Goal: Task Accomplishment & Management: Manage account settings

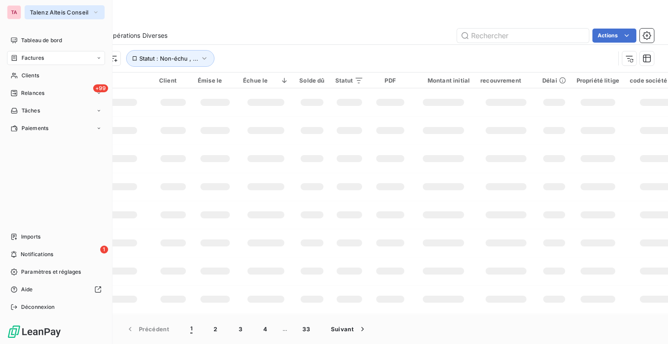
click at [93, 14] on icon "button" at bounding box center [95, 12] width 7 height 9
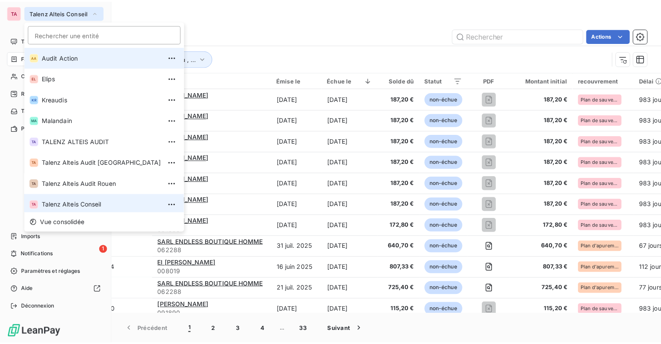
scroll to position [3, 0]
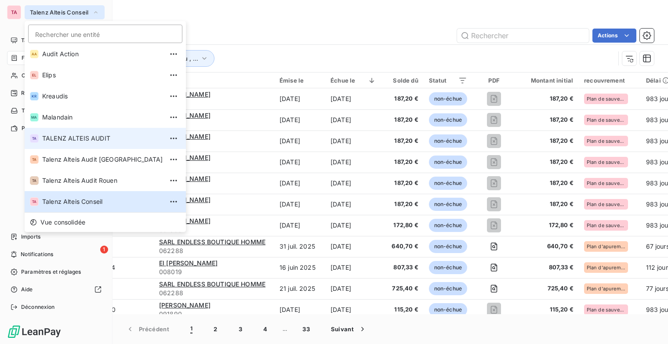
click at [84, 136] on span "TALENZ ALTEIS AUDIT" at bounding box center [102, 138] width 121 height 9
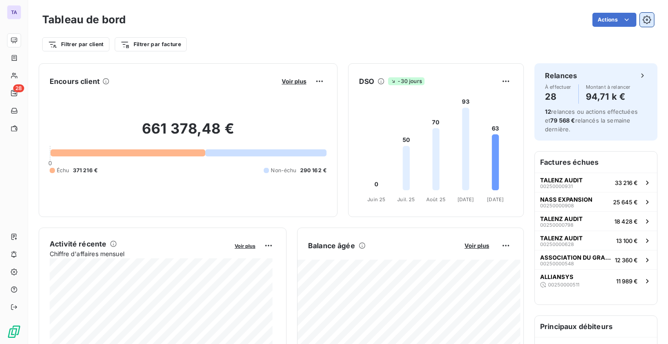
click at [642, 23] on icon "button" at bounding box center [646, 19] width 9 height 9
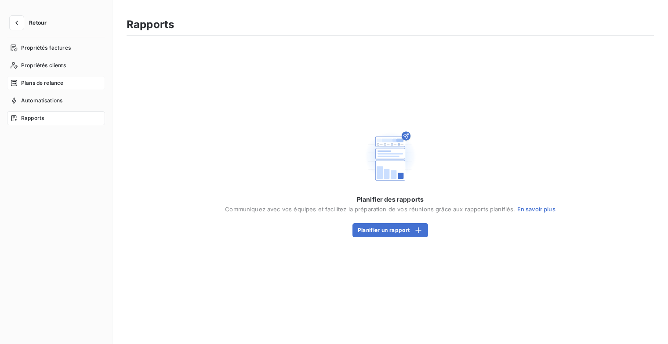
click at [53, 87] on span "Plans de relance" at bounding box center [42, 83] width 42 height 8
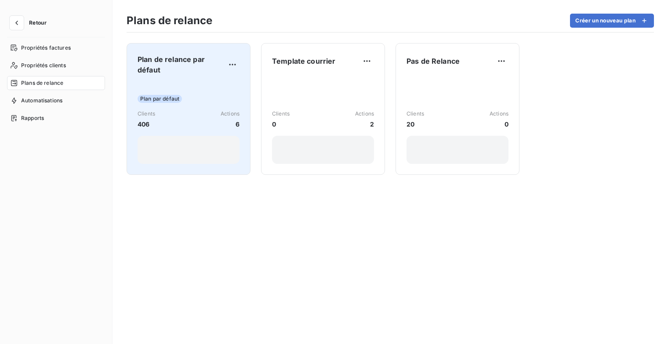
click at [194, 90] on div "Plan par défaut Clients 406 Actions 6" at bounding box center [189, 123] width 102 height 82
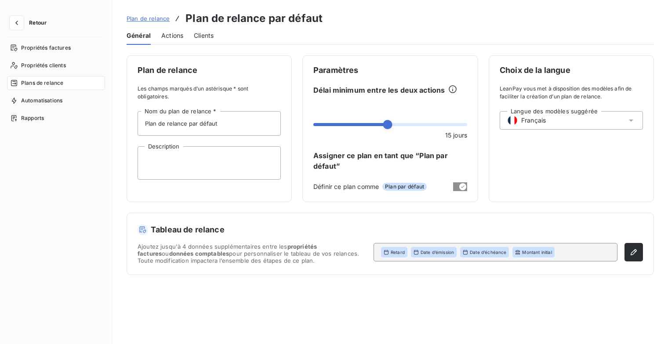
click at [170, 32] on span "Actions" at bounding box center [172, 35] width 22 height 9
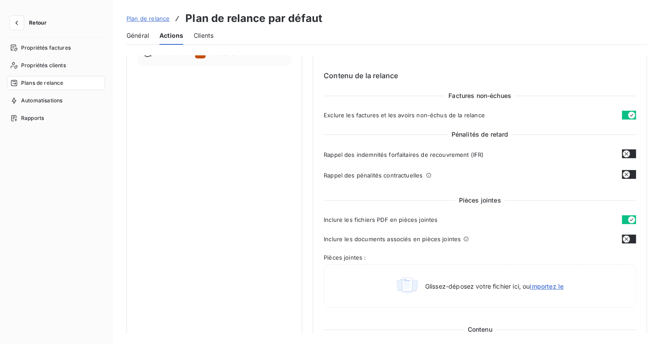
scroll to position [60, 0]
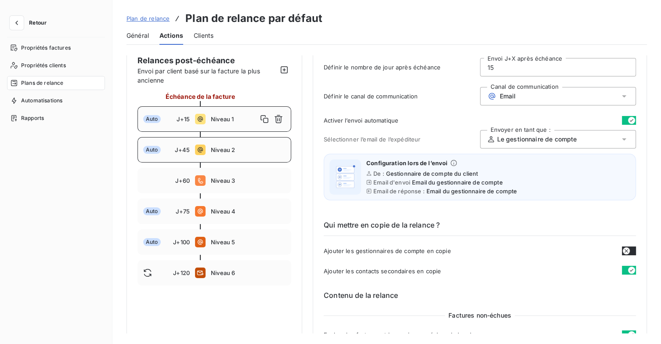
click at [231, 158] on div "Auto J+45 Niveau 2" at bounding box center [215, 149] width 154 height 25
click at [227, 120] on span "Niveau 1" at bounding box center [248, 119] width 75 height 7
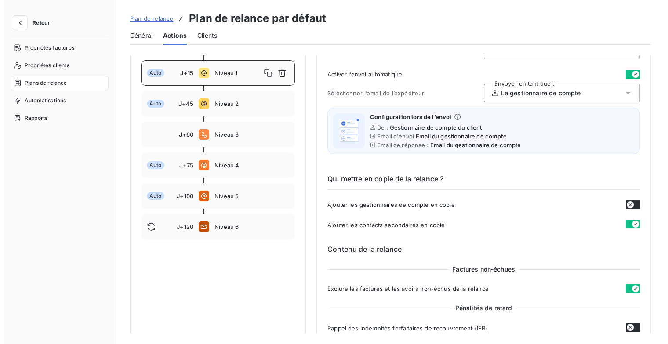
scroll to position [104, 0]
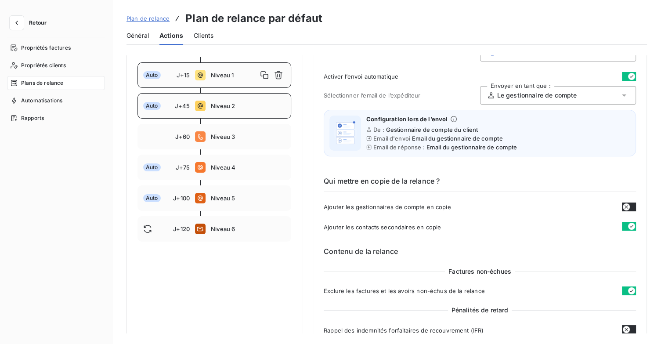
click at [246, 106] on span "Niveau 2" at bounding box center [248, 105] width 75 height 7
type input "45"
click at [18, 22] on icon "button" at bounding box center [16, 22] width 9 height 9
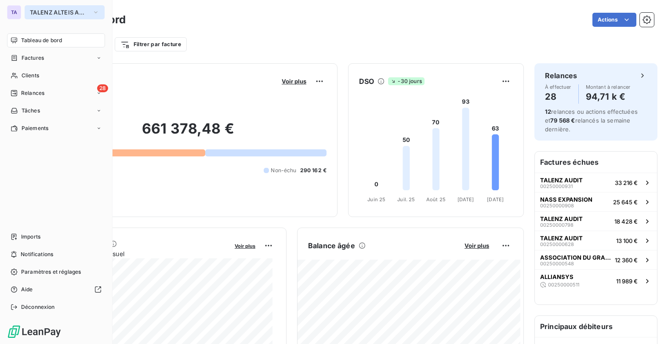
click at [102, 12] on button "TALENZ ALTEIS AUDIT" at bounding box center [65, 12] width 80 height 14
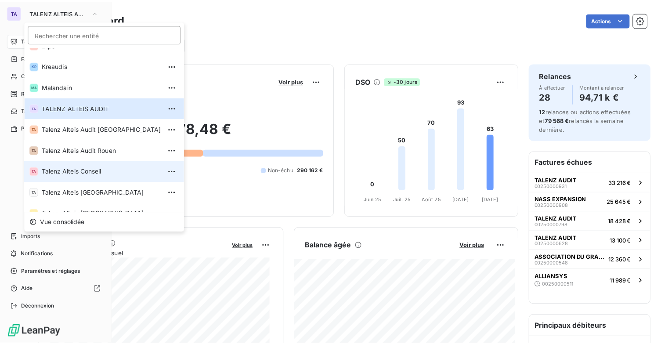
scroll to position [66, 0]
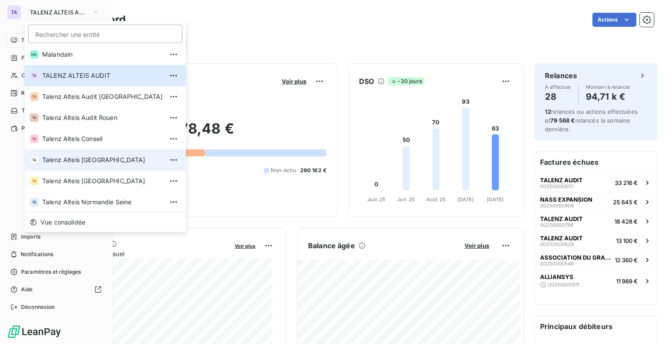
click at [104, 163] on span "Talenz Alteis [GEOGRAPHIC_DATA]" at bounding box center [102, 160] width 121 height 9
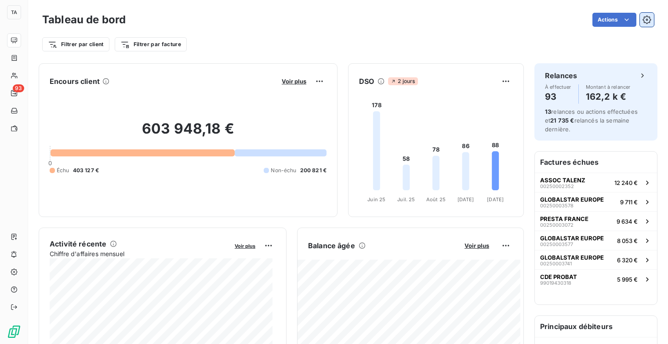
click at [642, 24] on button "button" at bounding box center [647, 20] width 14 height 14
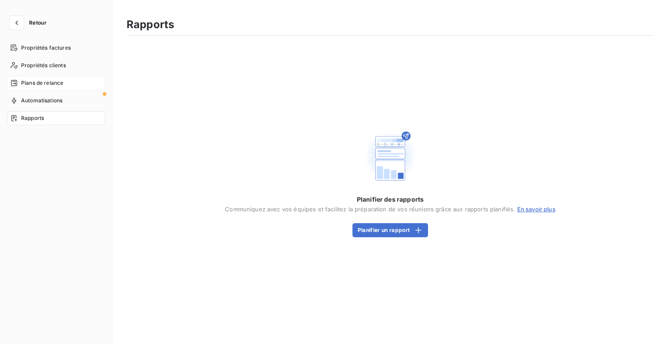
click at [65, 85] on div "Plans de relance" at bounding box center [56, 83] width 98 height 14
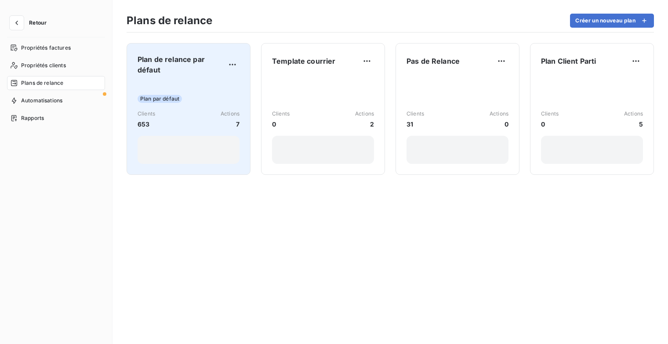
click at [193, 79] on div "Plan de relance par défaut Plan par défaut Clients 653 Actions 7" at bounding box center [189, 109] width 102 height 110
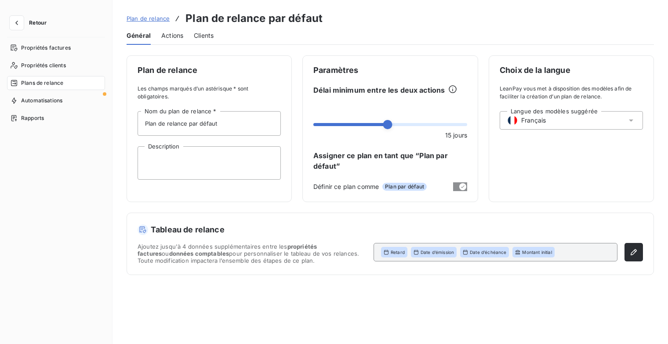
click at [172, 37] on span "Actions" at bounding box center [172, 35] width 22 height 9
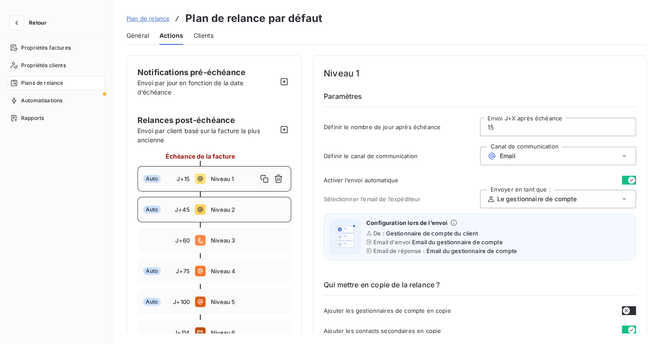
click at [239, 212] on span "Niveau 2" at bounding box center [248, 209] width 75 height 7
type input "45"
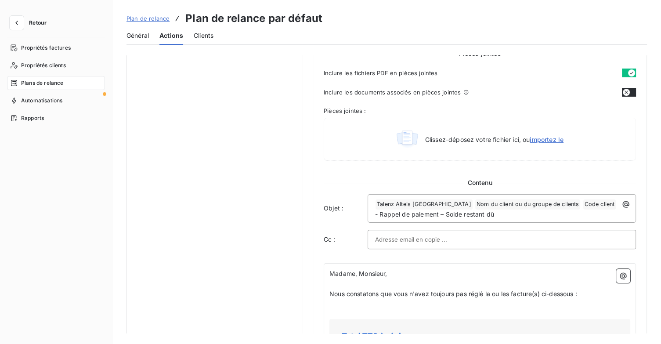
scroll to position [483, 0]
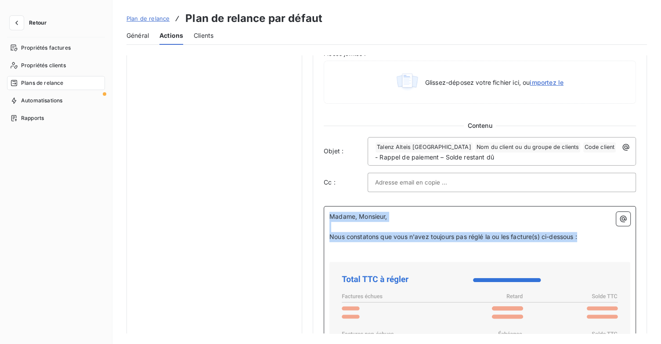
drag, startPoint x: 594, startPoint y: 234, endPoint x: 329, endPoint y: 216, distance: 266.1
copy div "Madame, Monsieur, ﻿ Nous constatons que vous n'avez toujours pas réglé la ou le…"
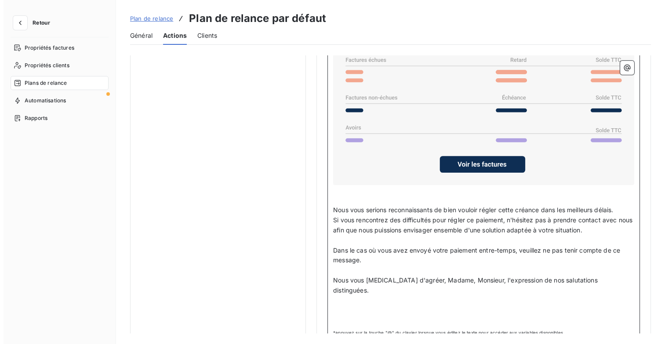
scroll to position [725, 0]
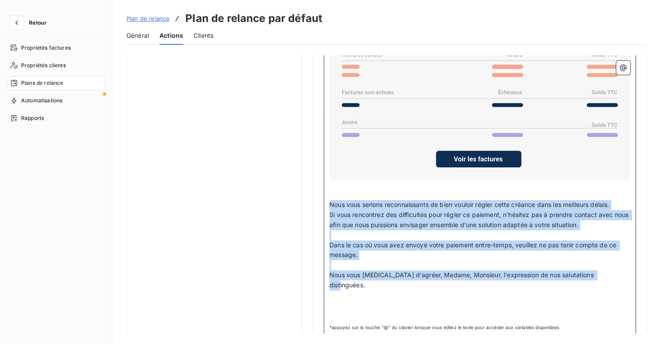
drag, startPoint x: 605, startPoint y: 269, endPoint x: 345, endPoint y: 209, distance: 267.0
click at [334, 206] on div "Madame, Monsieur, ﻿ Nous constatons que vous n'avez toujours pas réglé la ou le…" at bounding box center [480, 145] width 301 height 351
drag, startPoint x: 565, startPoint y: 255, endPoint x: 579, endPoint y: 257, distance: 14.2
click at [566, 254] on p "Dans le cas où vous avez envoyé votre paiement entre-temps, veuillez ne pas ten…" at bounding box center [480, 250] width 301 height 20
click at [523, 253] on p "Dans le cas où vous avez envoyé votre paiement entre-temps, veuillez ne pas ten…" at bounding box center [480, 250] width 301 height 20
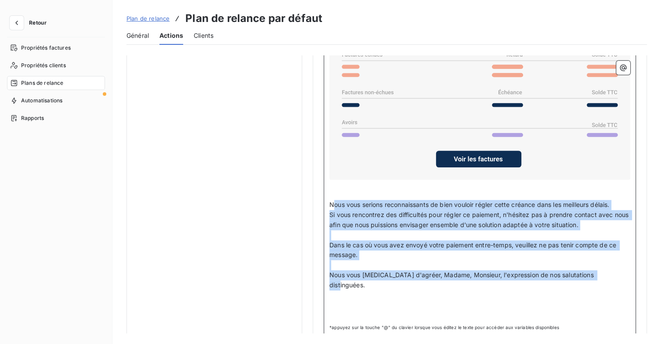
click at [447, 230] on p "﻿" at bounding box center [480, 235] width 301 height 10
click at [395, 218] on span "Si vous rencontrez des difficultés pour régler ce paiement, n'hésitez pas à pre…" at bounding box center [480, 220] width 301 height 18
click at [385, 211] on span "Si vous rencontrez des difficultés pour régler ce paiement, n'hésitez pas à pre…" at bounding box center [480, 220] width 301 height 18
click at [529, 265] on p "﻿" at bounding box center [480, 265] width 301 height 10
click at [141, 36] on span "Général" at bounding box center [138, 35] width 22 height 9
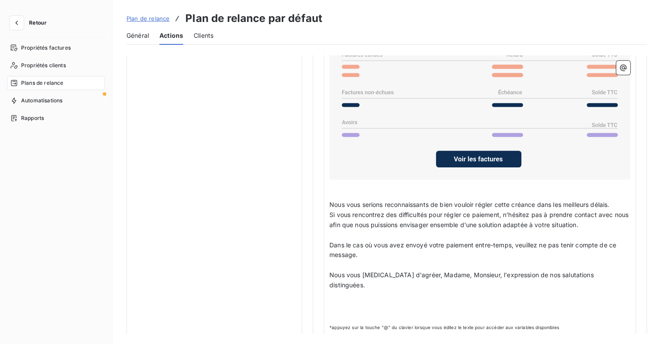
scroll to position [0, 0]
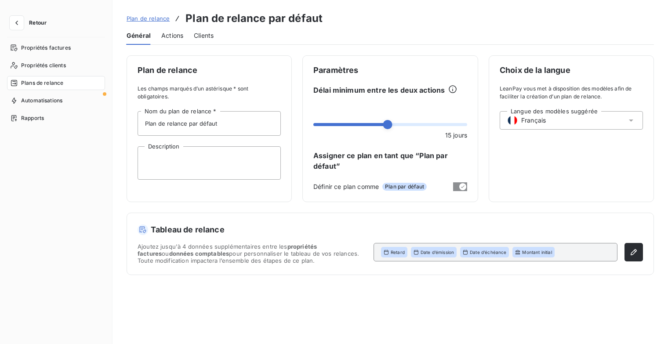
click at [166, 33] on span "Actions" at bounding box center [172, 35] width 22 height 9
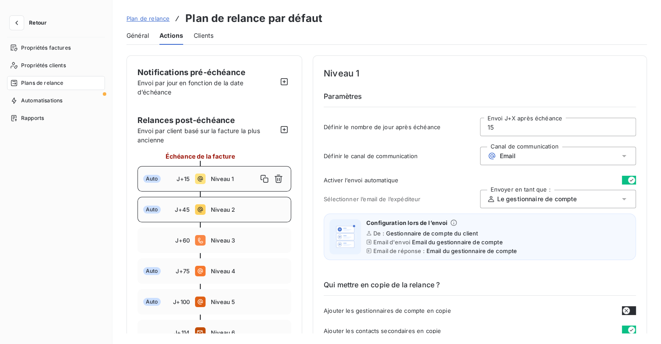
click at [230, 215] on div "Auto J+45 Niveau 2" at bounding box center [215, 209] width 154 height 25
type input "45"
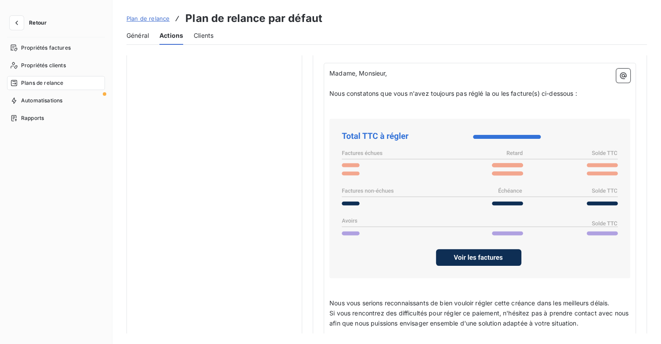
scroll to position [703, 0]
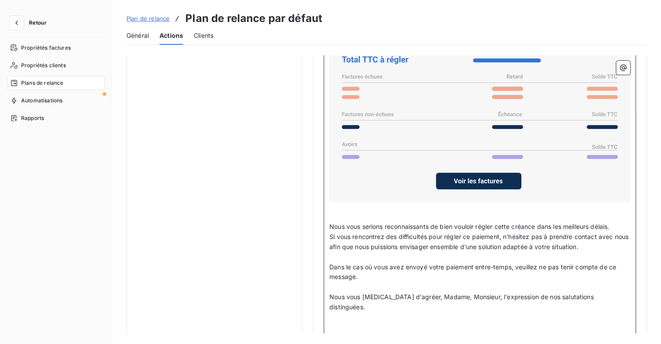
click at [530, 312] on p "﻿" at bounding box center [480, 317] width 301 height 10
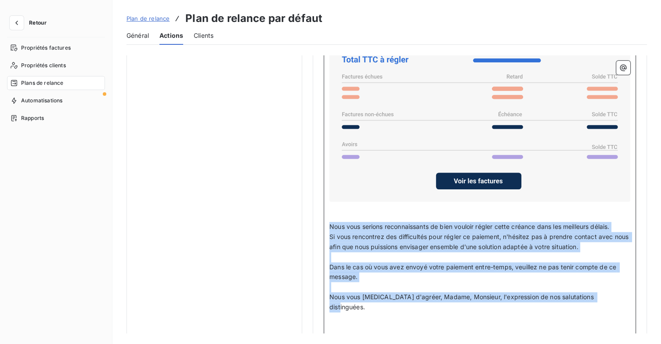
drag, startPoint x: 580, startPoint y: 296, endPoint x: 327, endPoint y: 222, distance: 263.5
click at [327, 222] on div "Madame, Monsieur, ﻿ Nous constatons que vous n'avez toujours pas réglé la ou le…" at bounding box center [480, 172] width 312 height 372
copy div "Nous vous serions reconnaissants de bien vouloir régler cette créance dans les …"
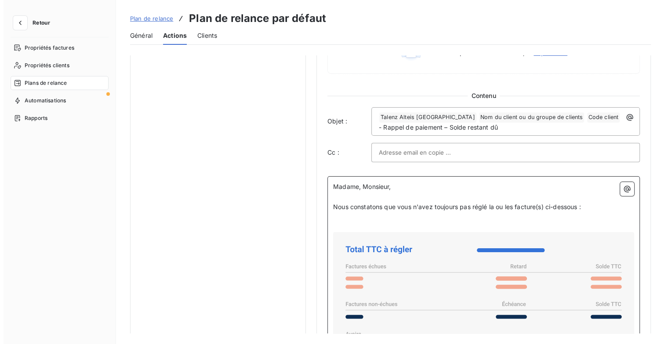
scroll to position [439, 0]
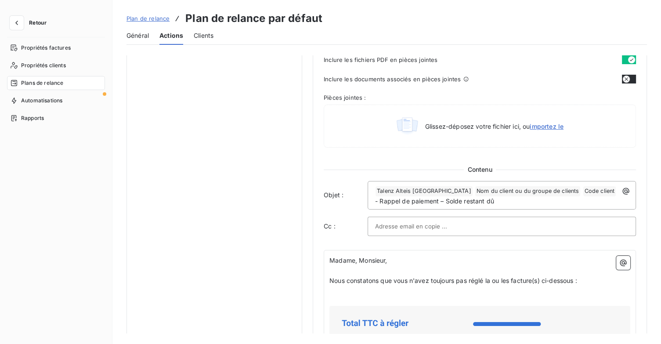
click at [34, 21] on span "Retour" at bounding box center [38, 22] width 18 height 5
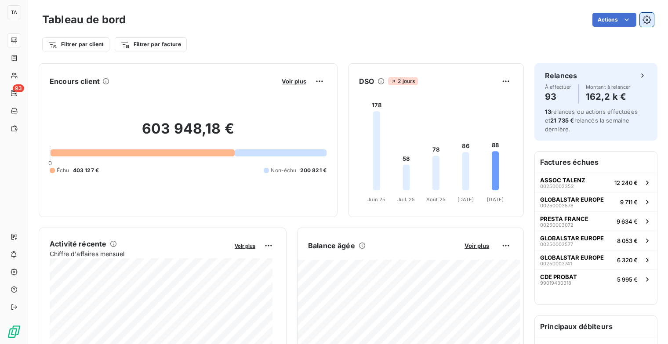
click at [645, 18] on button "button" at bounding box center [647, 20] width 14 height 14
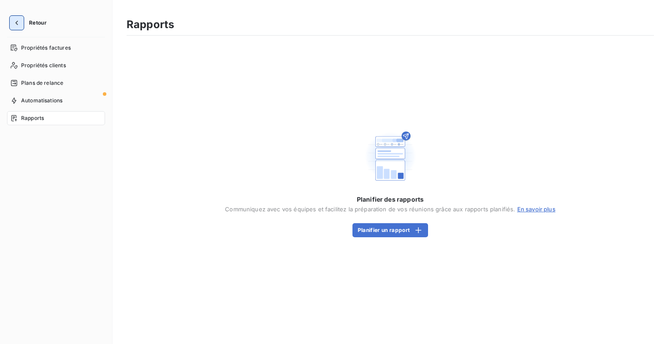
click at [14, 24] on icon "button" at bounding box center [16, 22] width 9 height 9
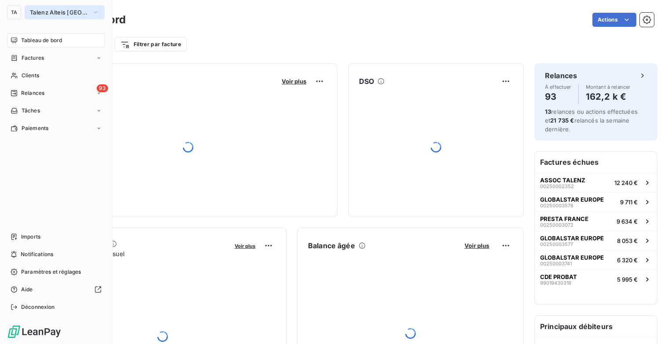
click at [96, 11] on icon "button" at bounding box center [95, 12] width 7 height 9
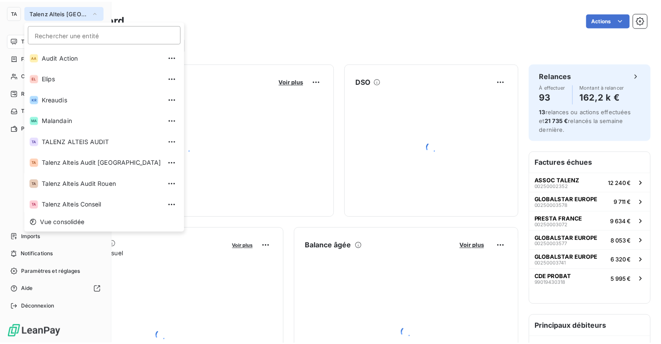
scroll to position [24, 0]
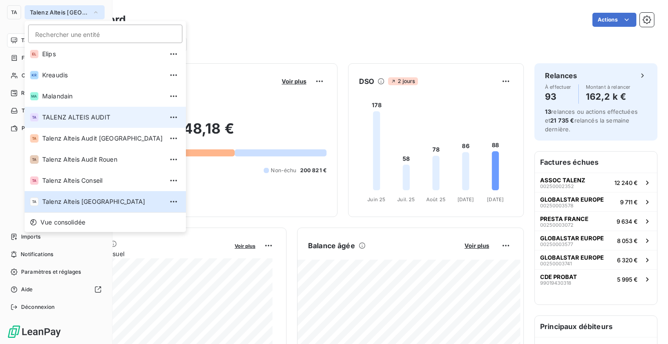
click at [95, 114] on span "TALENZ ALTEIS AUDIT" at bounding box center [102, 117] width 121 height 9
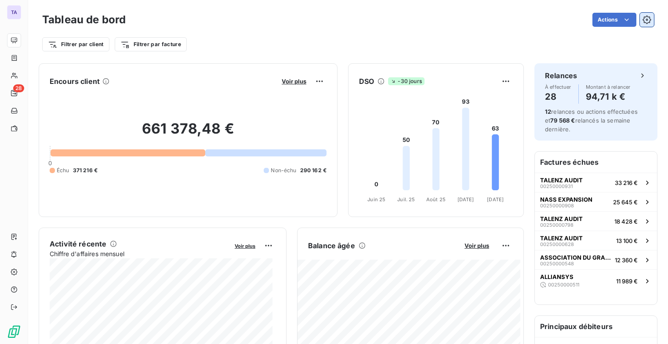
click at [642, 21] on icon "button" at bounding box center [646, 19] width 9 height 9
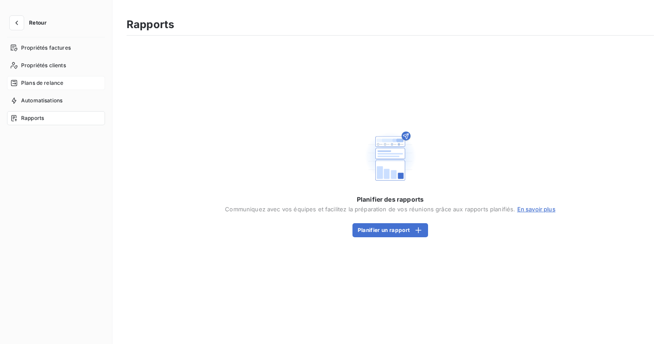
click at [37, 87] on div "Plans de relance" at bounding box center [56, 83] width 98 height 14
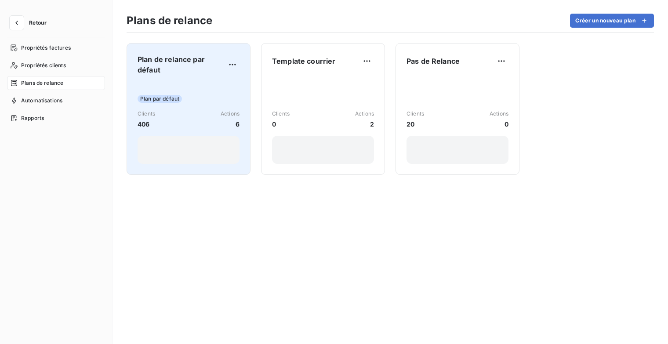
click at [185, 71] on span "Plan de relance par défaut" at bounding box center [182, 64] width 88 height 21
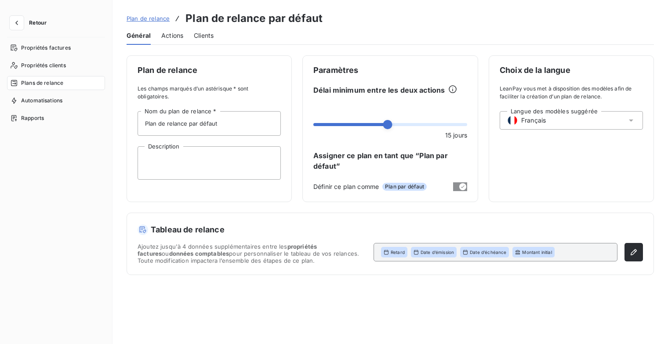
click at [170, 35] on span "Actions" at bounding box center [172, 35] width 22 height 9
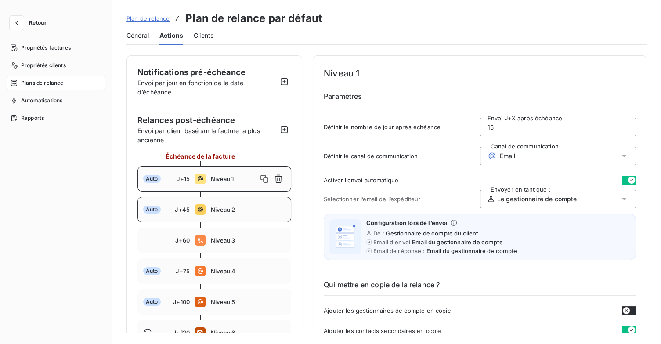
drag, startPoint x: 236, startPoint y: 216, endPoint x: 247, endPoint y: 214, distance: 11.6
click at [236, 215] on div "Auto J+45 Niveau 2" at bounding box center [215, 209] width 154 height 25
type input "45"
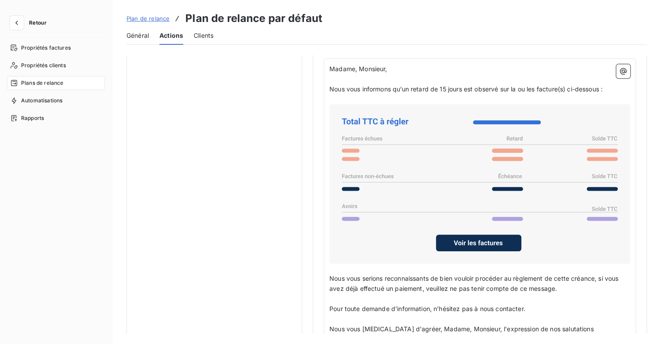
scroll to position [675, 0]
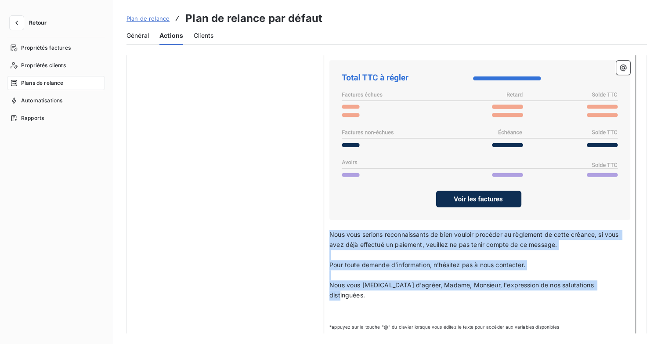
drag, startPoint x: 607, startPoint y: 279, endPoint x: 334, endPoint y: 233, distance: 277.1
click at [326, 233] on div "Madame, Monsieur, ﻿ Nous vous informons qu’un retard de 15 jours est observé su…" at bounding box center [480, 176] width 312 height 322
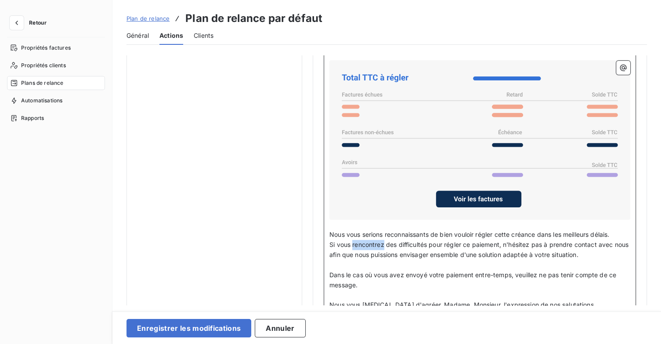
drag, startPoint x: 354, startPoint y: 240, endPoint x: 361, endPoint y: 237, distance: 8.1
click at [355, 241] on span "Si vous rencontrez des difficultés pour régler ce paiement, n'hésitez pas à pre…" at bounding box center [480, 250] width 301 height 18
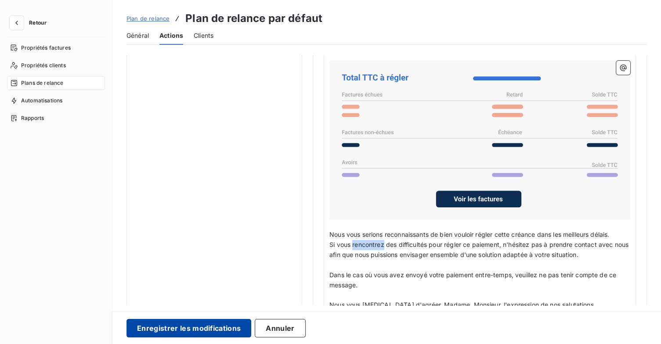
click at [195, 337] on button "Enregistrer les modifications" at bounding box center [189, 328] width 125 height 18
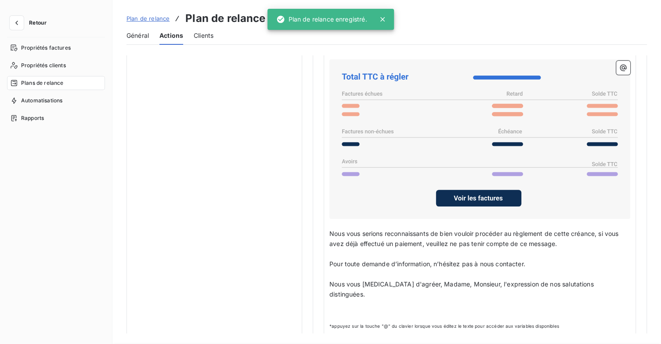
scroll to position [51, 0]
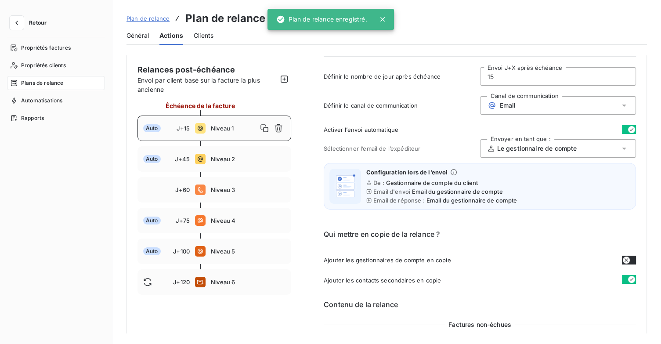
drag, startPoint x: 221, startPoint y: 145, endPoint x: 251, endPoint y: 144, distance: 29.9
click at [221, 146] on div "Échéance de la facture Auto J+15 Niveau 1 Auto J+45 Niveau 2 J+60 Niveau 3 Auto…" at bounding box center [215, 198] width 154 height 194
click at [241, 156] on span "Niveau 2" at bounding box center [248, 159] width 75 height 7
type input "45"
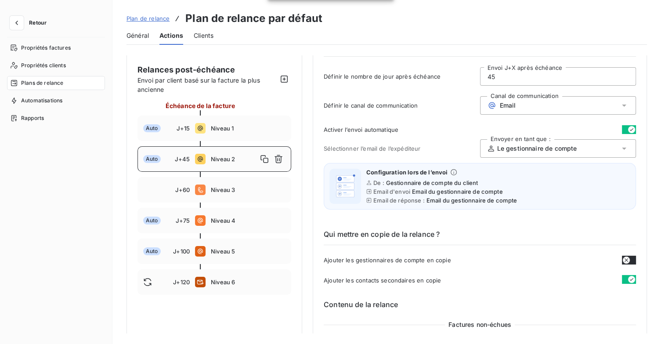
click at [239, 159] on span "Niveau 2" at bounding box center [234, 159] width 47 height 7
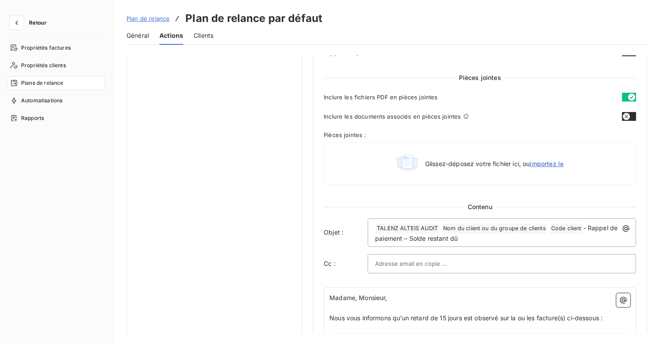
scroll to position [490, 0]
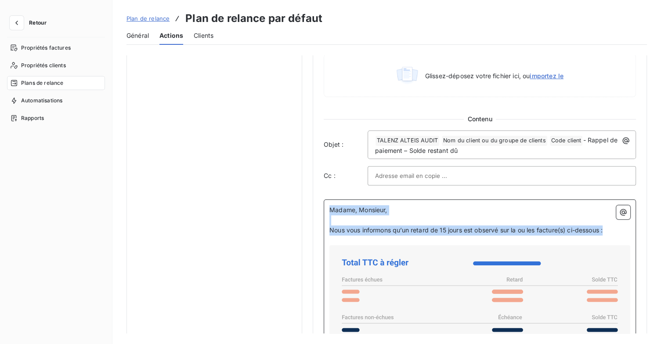
drag, startPoint x: 615, startPoint y: 228, endPoint x: 318, endPoint y: 209, distance: 297.2
click at [318, 209] on div "Niveau 2 Paramètres Définir le nombre de jour après échéance 45 Envoi J+X après…" at bounding box center [480, 58] width 334 height 987
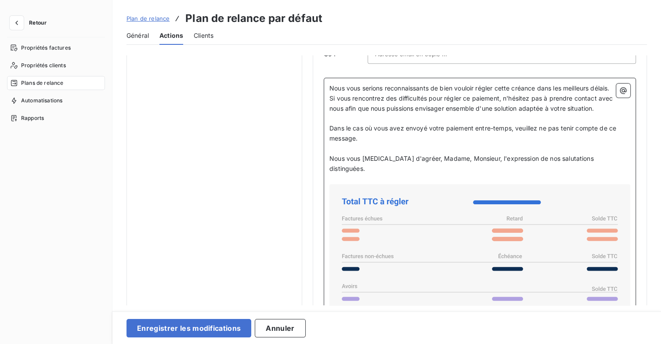
scroll to position [602, 0]
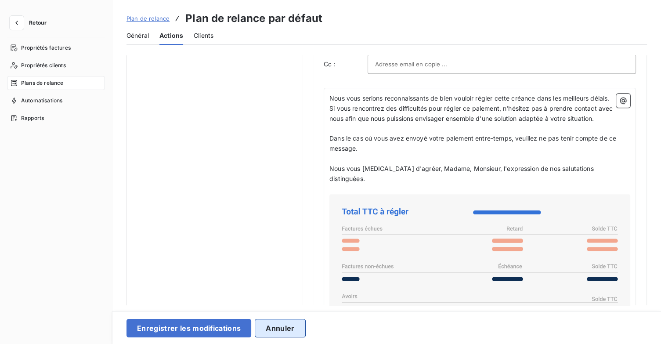
click at [298, 322] on button "Annuler" at bounding box center [280, 328] width 51 height 18
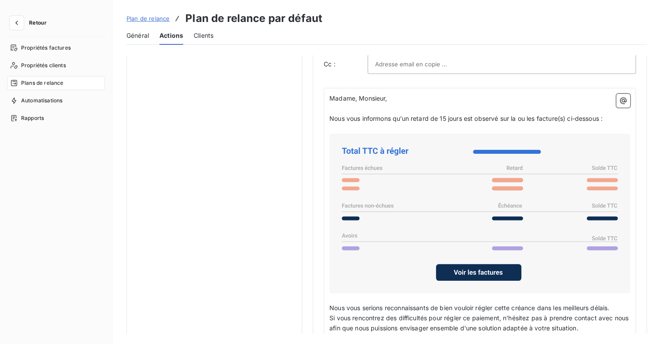
scroll to position [470, 0]
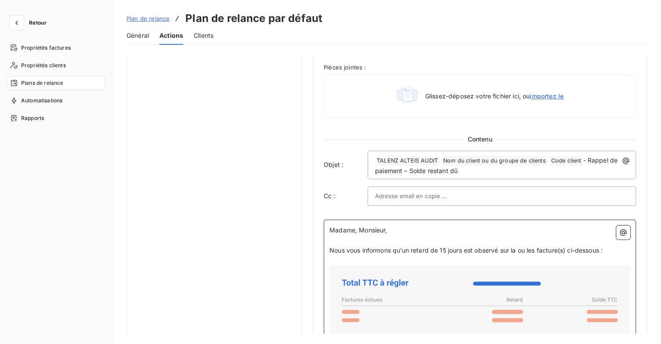
click at [348, 236] on p "﻿" at bounding box center [480, 241] width 301 height 10
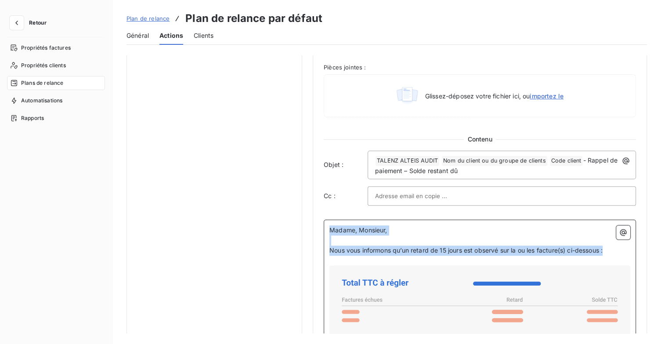
drag, startPoint x: 576, startPoint y: 249, endPoint x: 336, endPoint y: 237, distance: 240.2
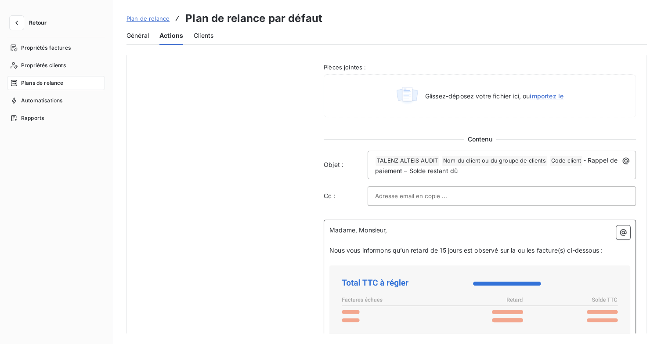
drag, startPoint x: 401, startPoint y: 227, endPoint x: 384, endPoint y: 234, distance: 18.5
click at [400, 227] on p "Madame, Monsieur," at bounding box center [480, 230] width 301 height 10
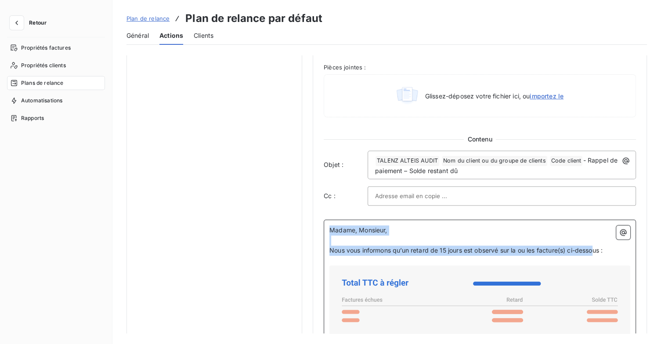
drag, startPoint x: 330, startPoint y: 229, endPoint x: 598, endPoint y: 244, distance: 268.4
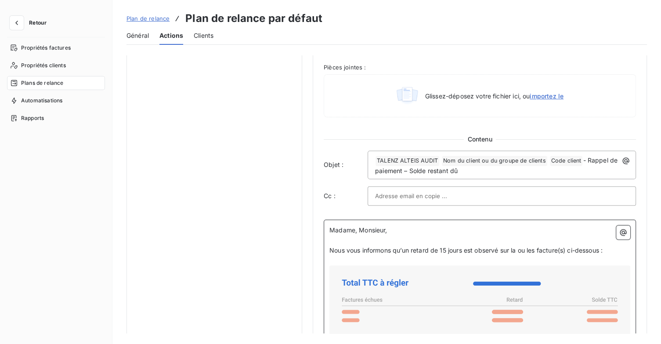
click at [617, 248] on p "Nous vous informons qu’un retard de 15 jours est observé sur la ou les facture(…" at bounding box center [480, 251] width 301 height 10
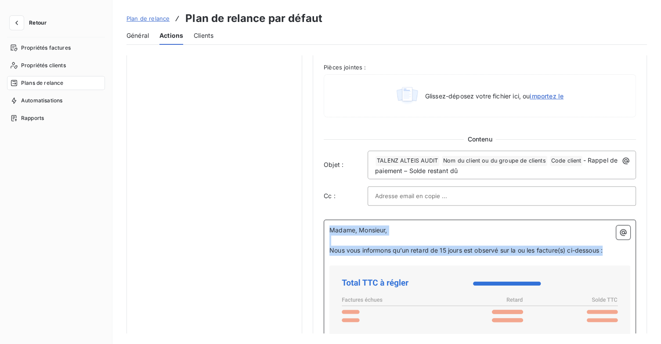
drag, startPoint x: 610, startPoint y: 247, endPoint x: 332, endPoint y: 238, distance: 278.3
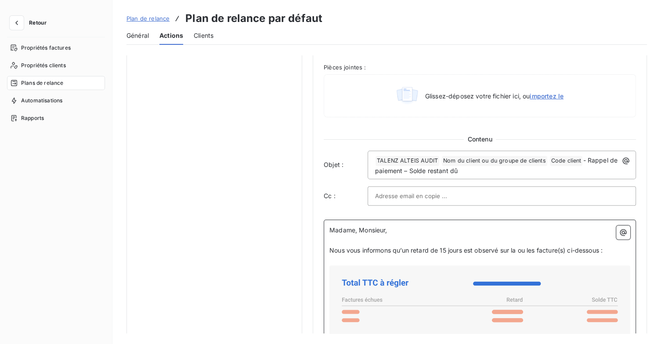
scroll to position [450, 0]
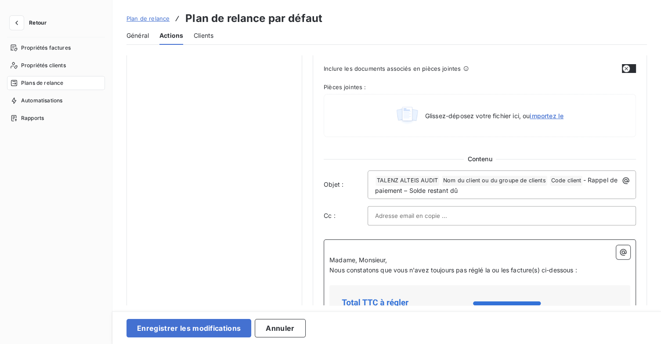
click at [429, 255] on p "Madame, Monsieur," at bounding box center [480, 260] width 301 height 10
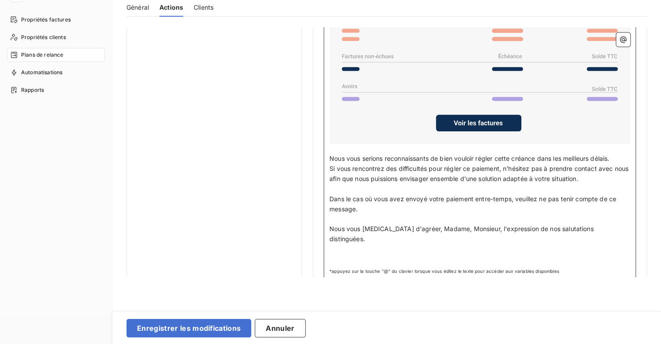
scroll to position [44, 0]
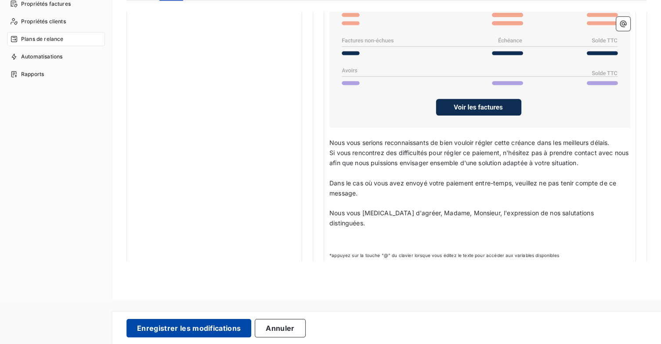
click at [223, 331] on button "Enregistrer les modifications" at bounding box center [189, 328] width 125 height 18
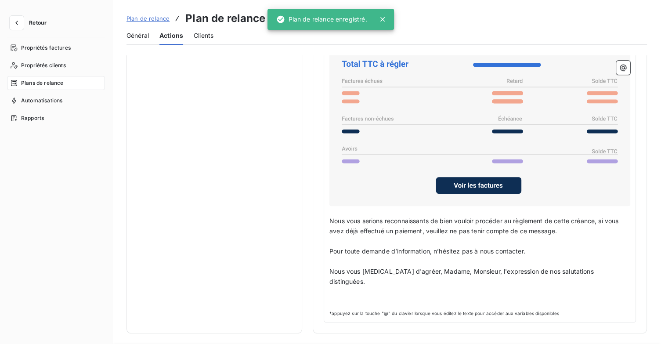
scroll to position [51, 0]
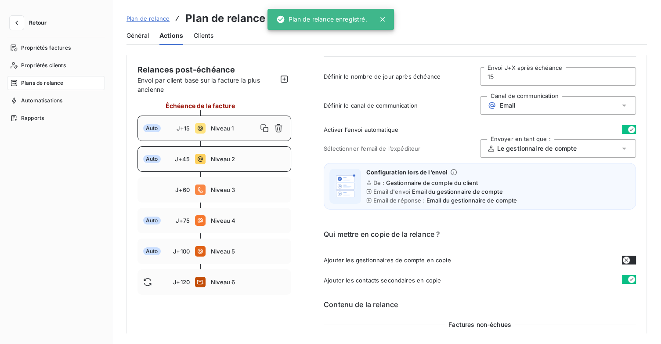
click at [243, 165] on div "Auto J+45 Niveau 2" at bounding box center [215, 158] width 154 height 25
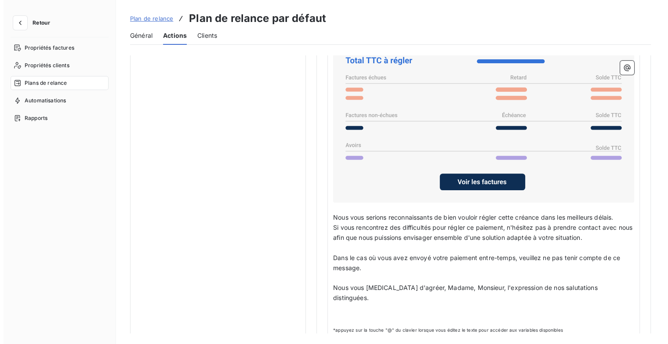
scroll to position [705, 0]
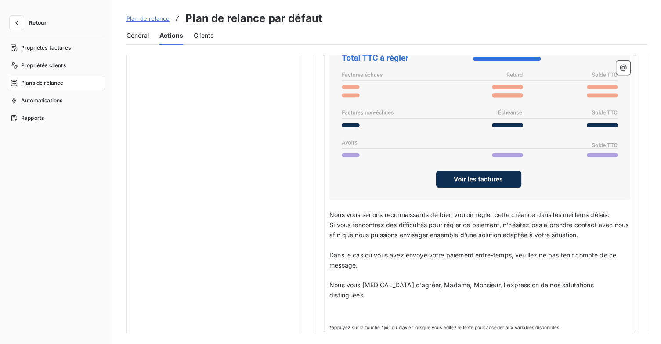
click at [369, 301] on p "﻿" at bounding box center [480, 306] width 301 height 10
click at [360, 311] on p "﻿" at bounding box center [480, 316] width 301 height 10
click at [623, 68] on icon "button" at bounding box center [623, 68] width 7 height 7
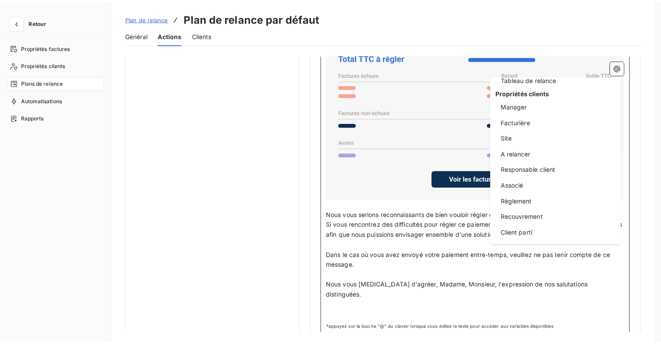
scroll to position [152, 0]
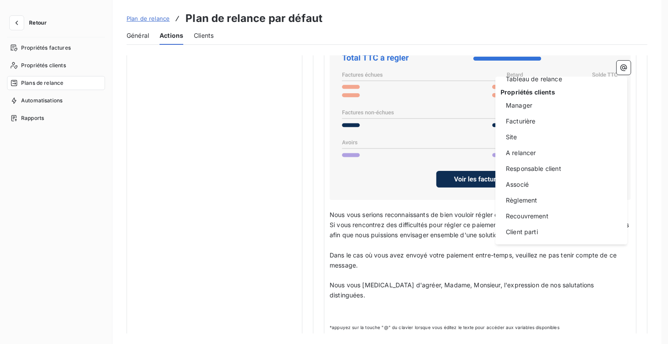
click at [652, 178] on html "Retour Propriétés factures Propriétés clients Plans de relance Automatisations …" at bounding box center [334, 172] width 668 height 344
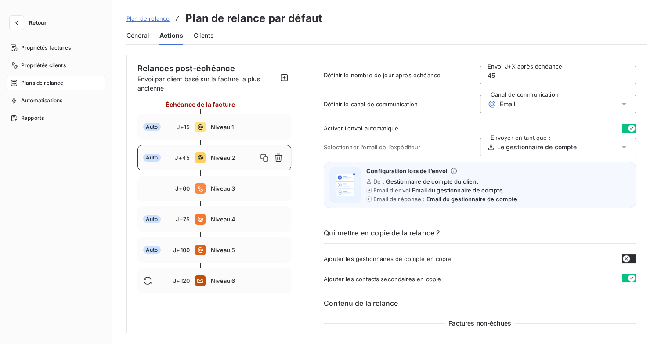
scroll to position [0, 0]
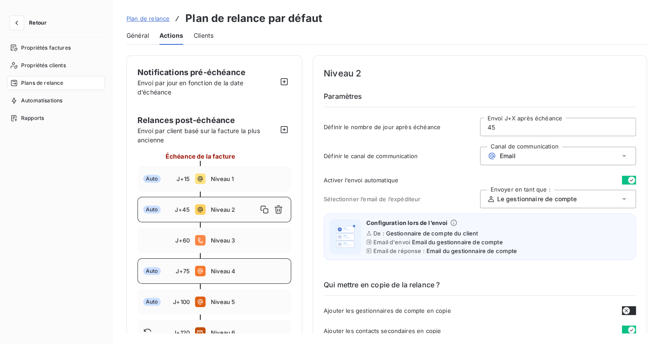
click at [240, 269] on span "Niveau 4" at bounding box center [248, 271] width 75 height 7
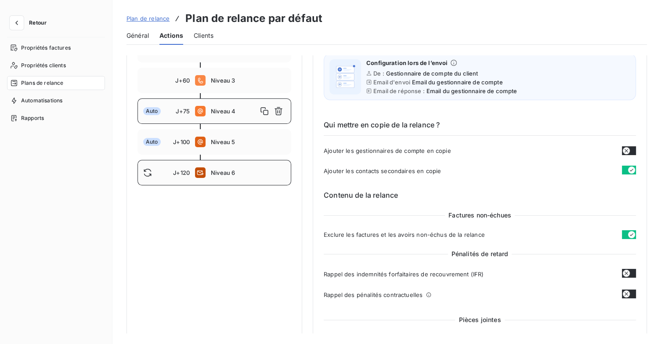
scroll to position [104, 0]
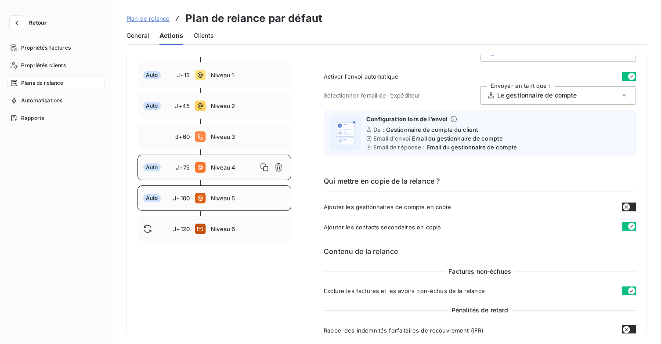
click at [224, 198] on span "Niveau 5" at bounding box center [248, 198] width 75 height 7
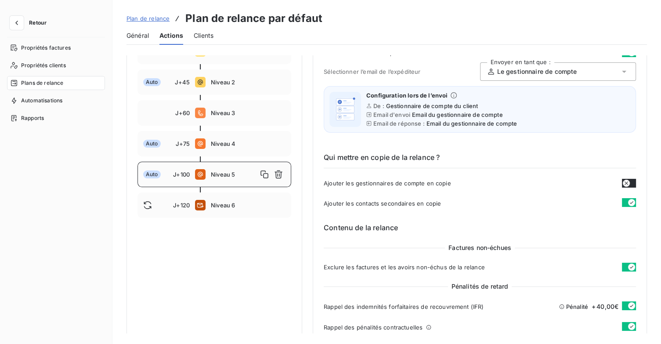
scroll to position [124, 0]
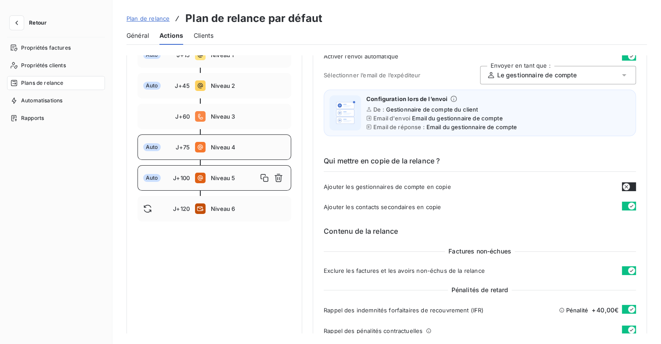
click at [228, 151] on div "Auto J+75 Niveau 4" at bounding box center [215, 146] width 154 height 25
type input "75"
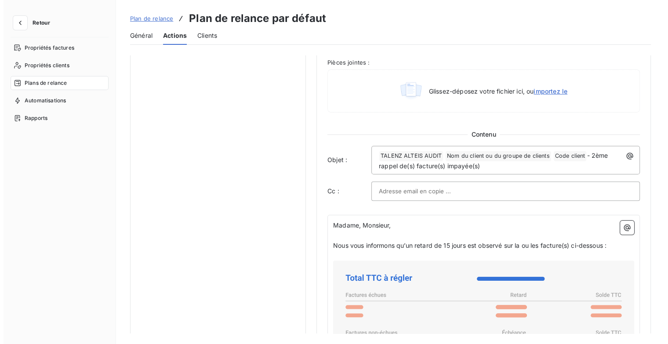
scroll to position [607, 0]
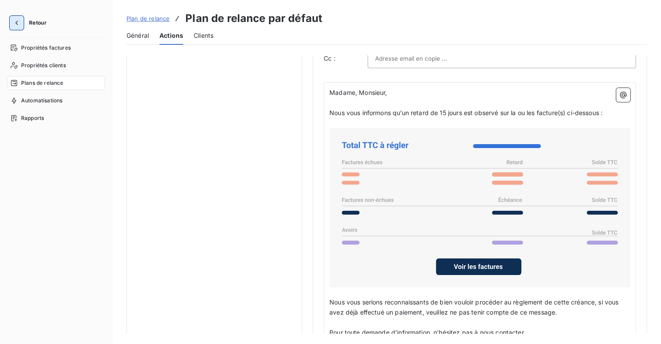
click at [18, 22] on icon "button" at bounding box center [16, 22] width 9 height 9
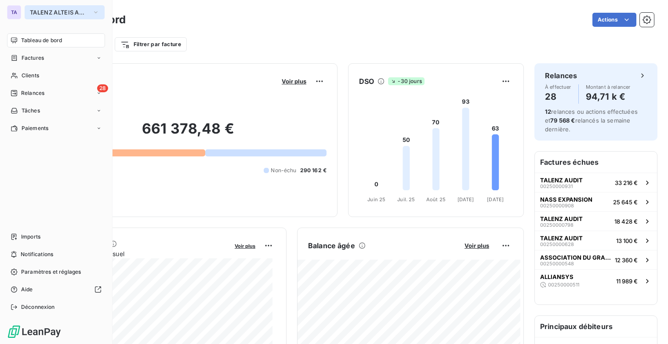
click at [93, 12] on icon "button" at bounding box center [95, 12] width 7 height 9
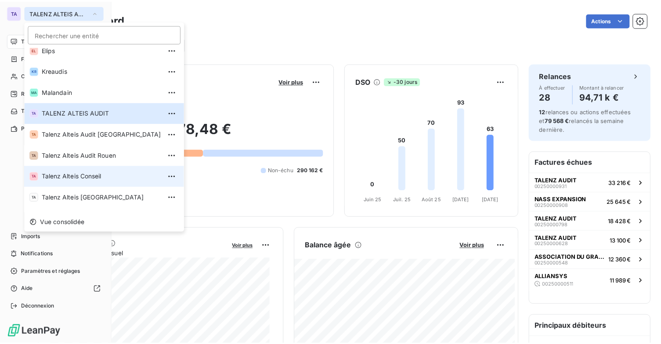
scroll to position [44, 0]
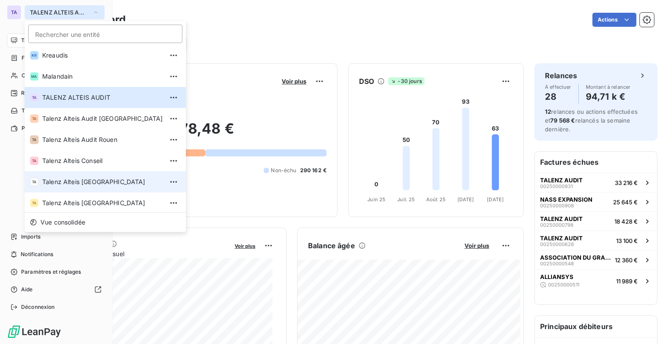
click at [109, 182] on span "Talenz Alteis [GEOGRAPHIC_DATA]" at bounding box center [102, 182] width 121 height 9
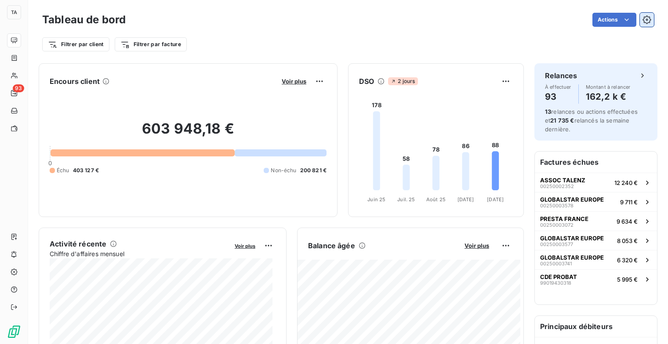
click at [642, 22] on icon "button" at bounding box center [646, 19] width 9 height 9
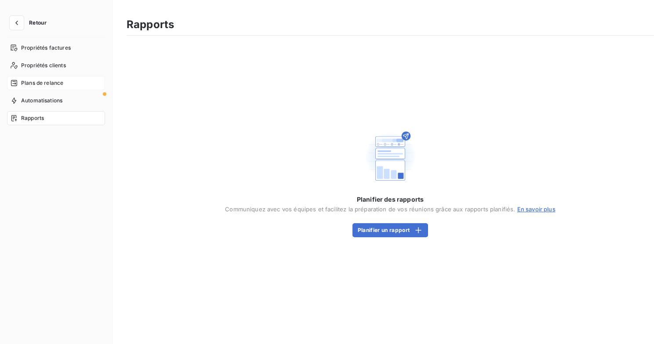
click at [70, 80] on div "Plans de relance" at bounding box center [56, 83] width 98 height 14
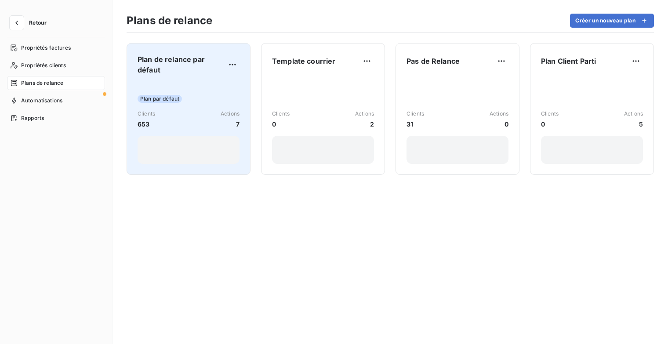
click at [173, 72] on span "Plan de relance par défaut" at bounding box center [182, 64] width 88 height 21
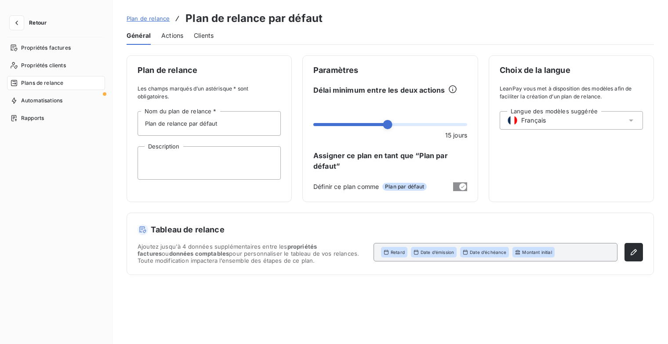
click at [176, 38] on span "Actions" at bounding box center [172, 35] width 22 height 9
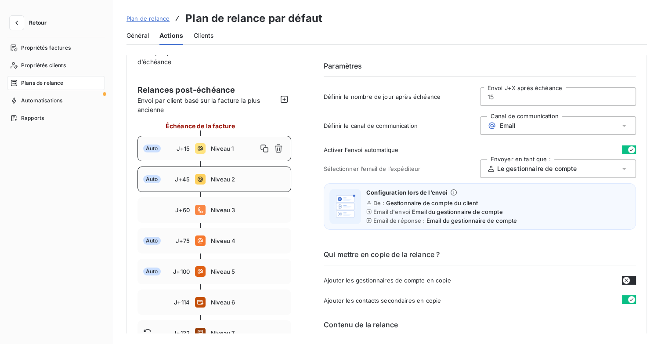
scroll to position [88, 0]
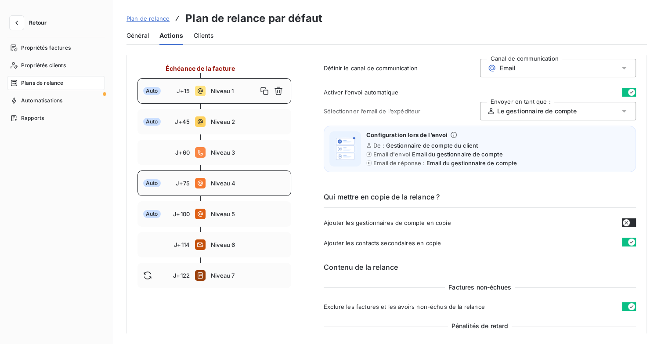
click at [235, 184] on span "Niveau 4" at bounding box center [248, 183] width 75 height 7
type input "75"
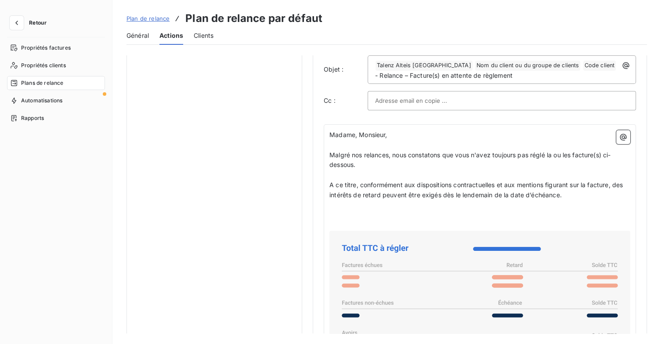
scroll to position [615, 0]
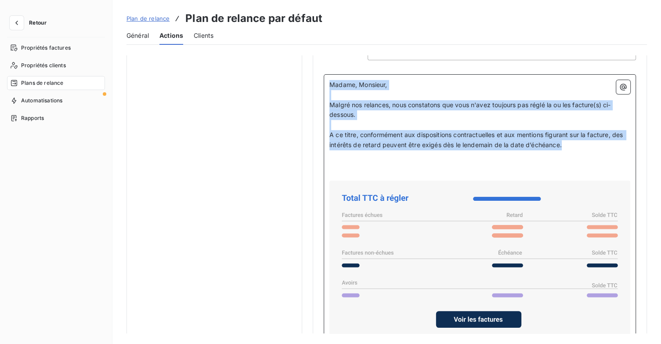
drag, startPoint x: 588, startPoint y: 145, endPoint x: 311, endPoint y: 80, distance: 285.2
copy div "Madame, Monsieur, ﻿ Malgré nos relances, nous constatons que vous n'avez toujou…"
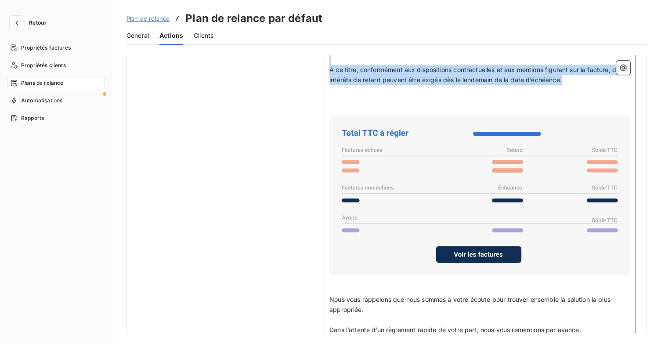
scroll to position [735, 0]
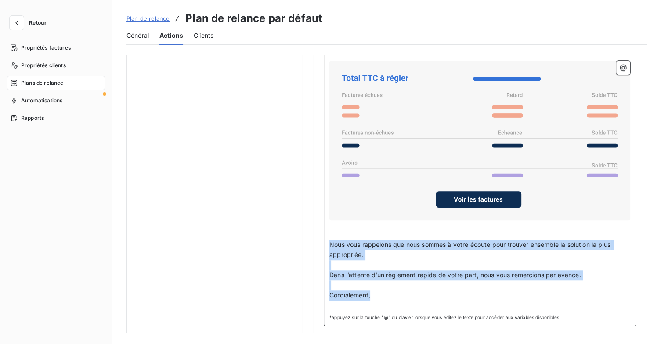
drag, startPoint x: 347, startPoint y: 294, endPoint x: 332, endPoint y: 248, distance: 47.7
click at [326, 239] on div "Madame, Monsieur, ﻿ Malgré nos relances, nous constatons que vous n'avez toujou…" at bounding box center [480, 140] width 312 height 372
copy div "Nous vous rappelons que nous sommes à votre écoute pour trouver ensemble la sol…"
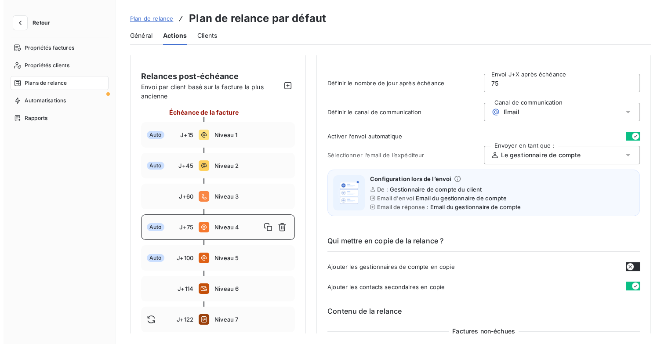
scroll to position [0, 0]
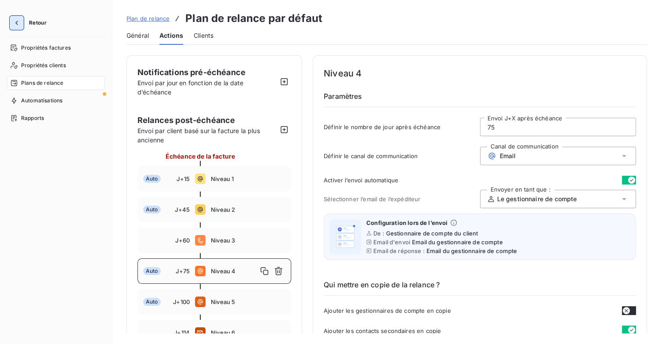
click at [14, 21] on icon "button" at bounding box center [16, 22] width 9 height 9
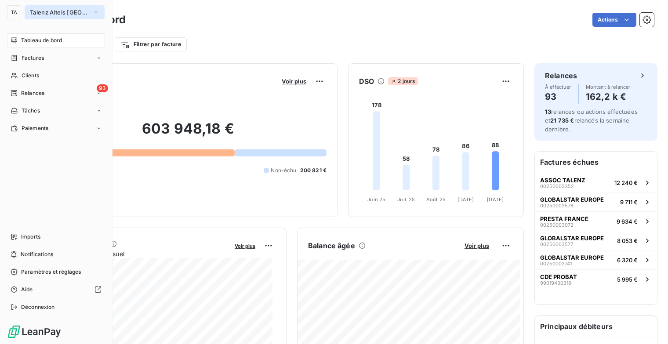
click at [97, 8] on icon "button" at bounding box center [95, 12] width 7 height 9
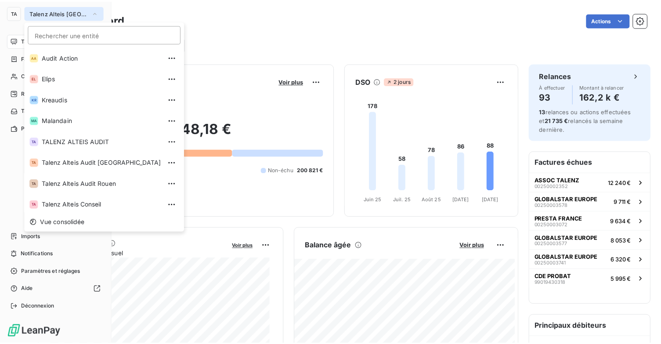
scroll to position [24, 0]
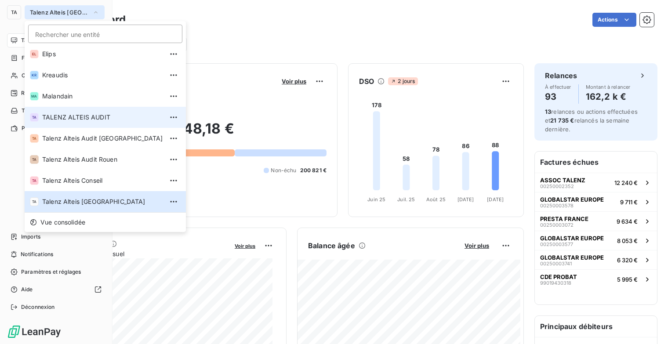
click at [103, 126] on li "TA TALENZ ALTEIS AUDIT" at bounding box center [105, 117] width 161 height 21
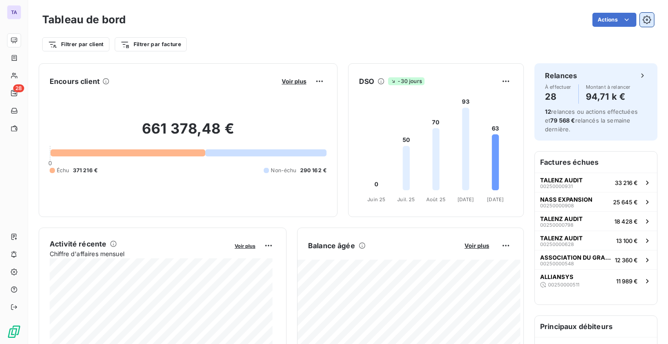
click at [642, 18] on icon "button" at bounding box center [646, 19] width 9 height 9
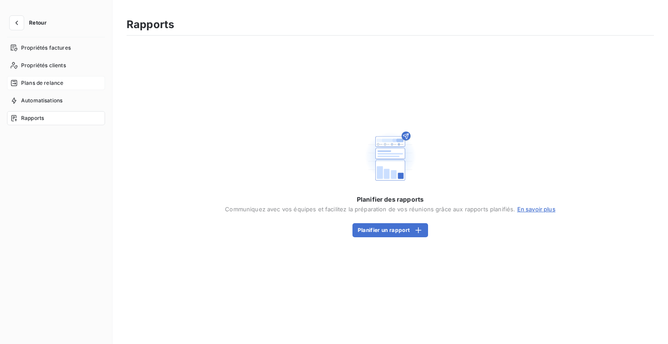
click at [60, 82] on span "Plans de relance" at bounding box center [42, 83] width 42 height 8
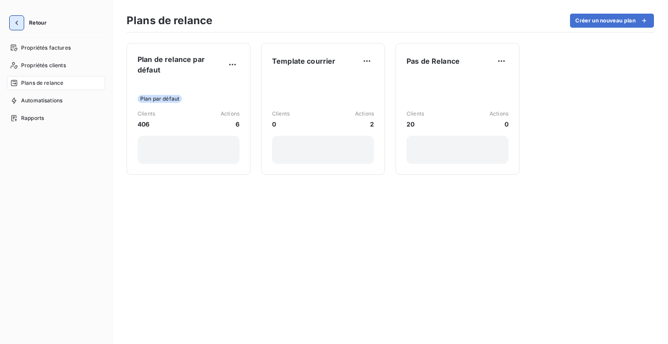
click at [16, 23] on icon "button" at bounding box center [16, 23] width 3 height 4
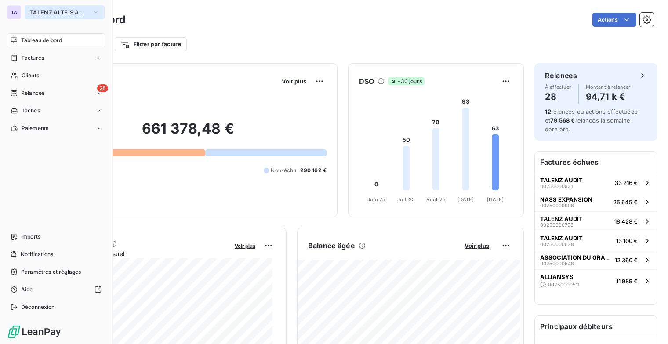
click at [95, 10] on icon "button" at bounding box center [95, 12] width 7 height 9
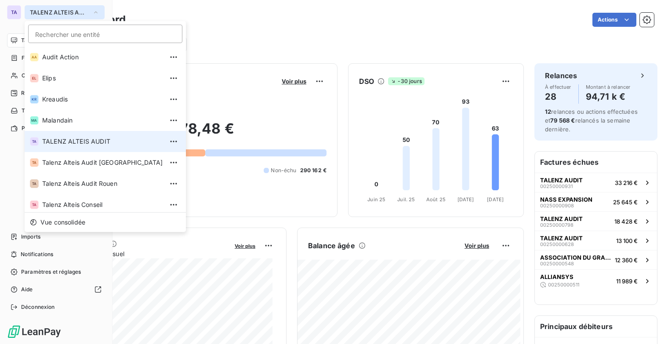
click at [95, 140] on span "TALENZ ALTEIS AUDIT" at bounding box center [102, 141] width 121 height 9
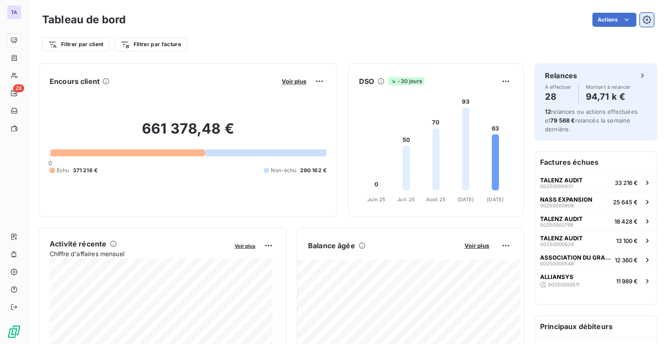
click at [642, 17] on icon "button" at bounding box center [646, 19] width 9 height 9
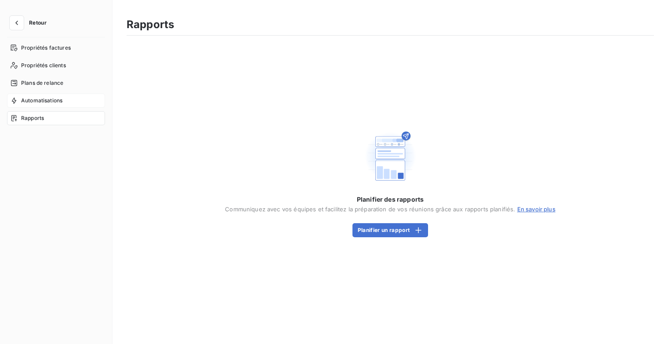
click at [58, 100] on span "Automatisations" at bounding box center [41, 101] width 41 height 8
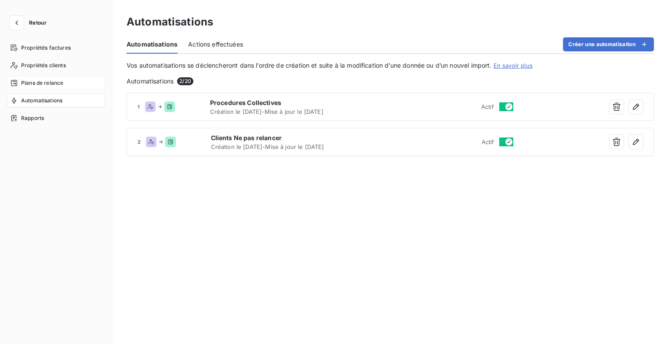
click at [56, 84] on span "Plans de relance" at bounding box center [42, 83] width 42 height 8
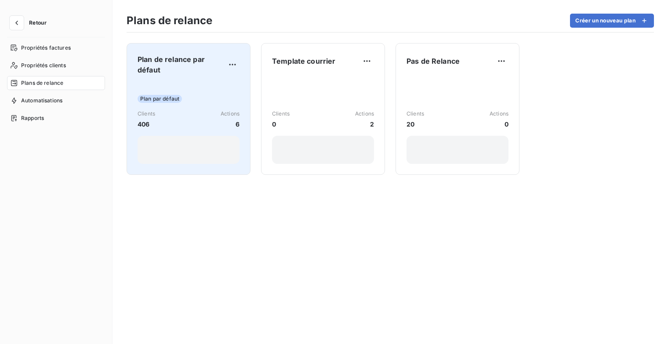
click at [233, 91] on div "Plan par défaut Clients 406 Actions 6" at bounding box center [189, 123] width 102 height 82
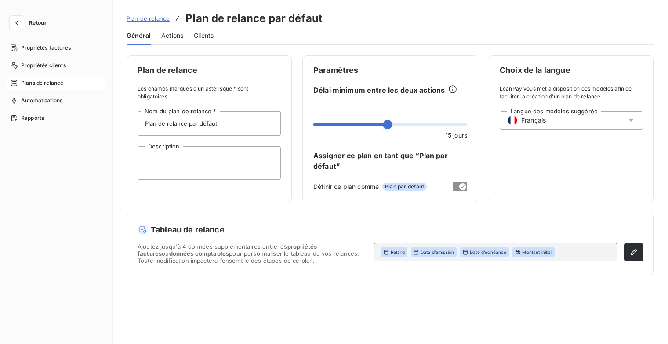
click at [178, 35] on span "Actions" at bounding box center [172, 35] width 22 height 9
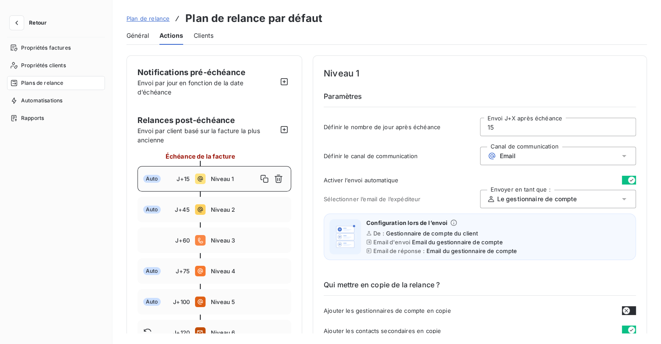
scroll to position [176, 0]
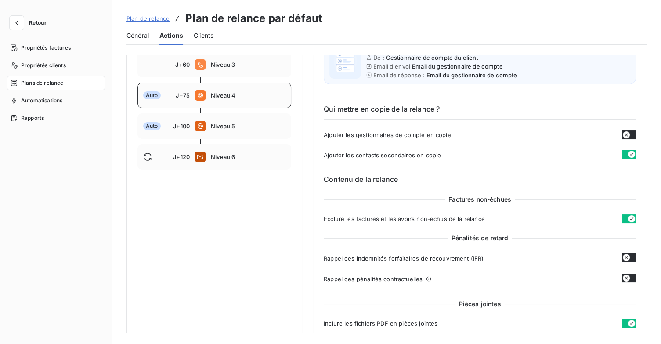
click at [217, 98] on span "Niveau 4" at bounding box center [248, 95] width 75 height 7
type input "75"
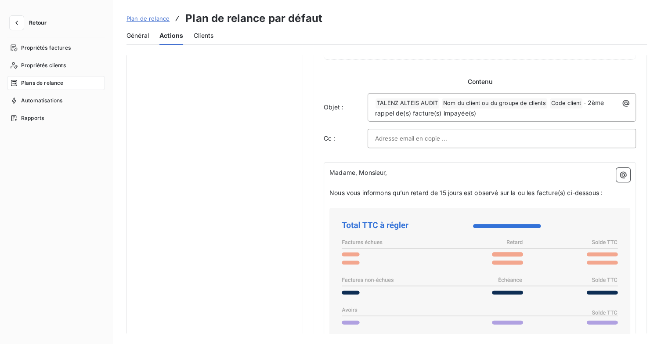
scroll to position [675, 0]
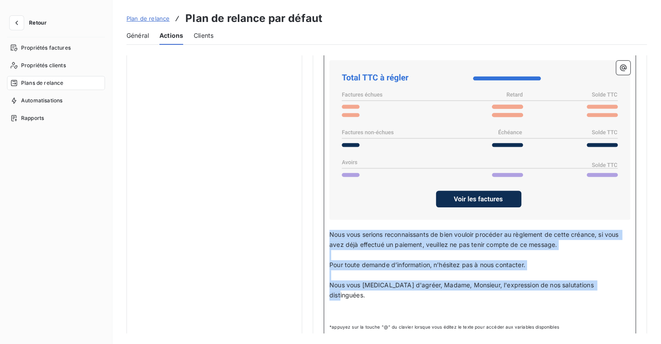
drag, startPoint x: 612, startPoint y: 282, endPoint x: 332, endPoint y: 237, distance: 283.5
click at [329, 235] on div "Madame, Monsieur, ﻿ Nous vous informons qu’un retard de 15 jours est observé su…" at bounding box center [480, 176] width 312 height 322
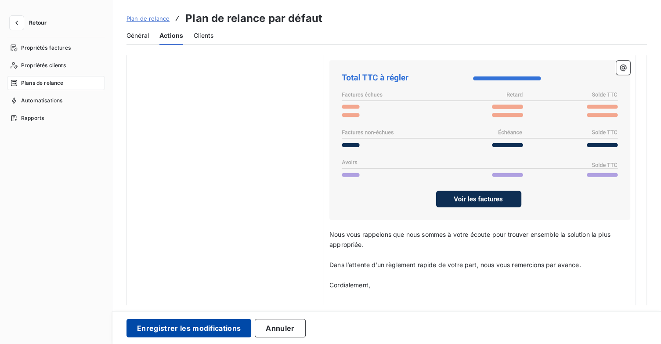
click at [200, 330] on button "Enregistrer les modifications" at bounding box center [189, 328] width 125 height 18
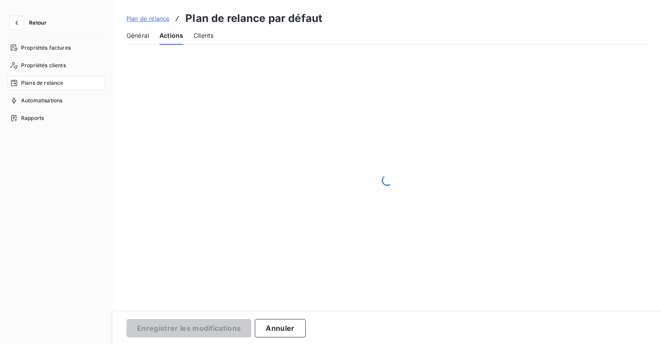
scroll to position [51, 0]
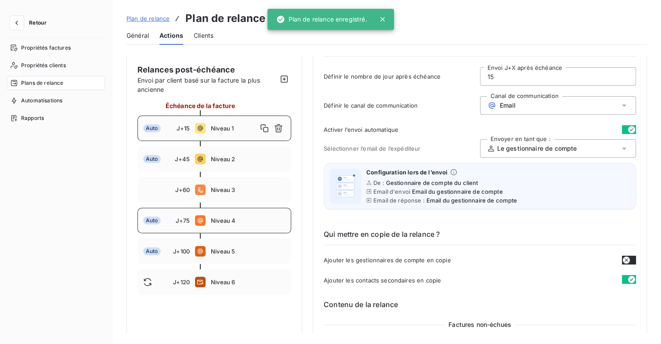
click at [241, 218] on span "Niveau 4" at bounding box center [248, 220] width 75 height 7
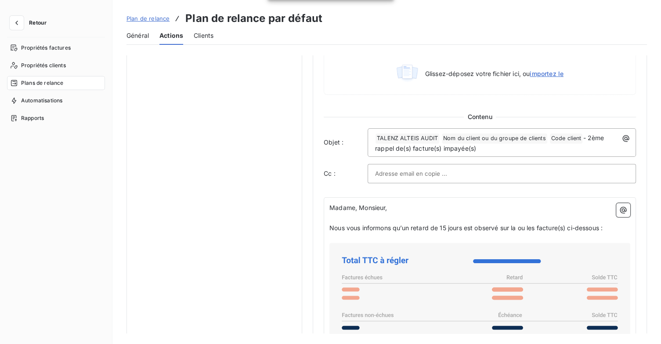
scroll to position [527, 0]
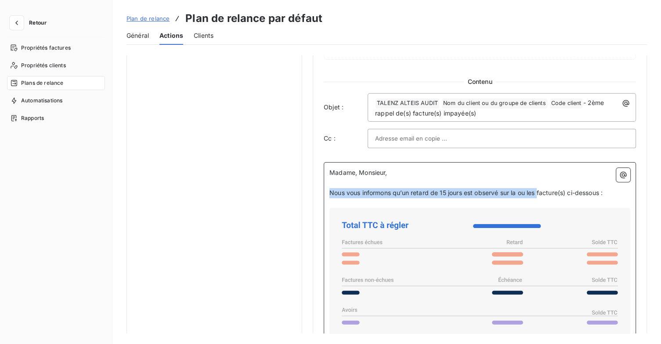
drag, startPoint x: 584, startPoint y: 195, endPoint x: 461, endPoint y: 182, distance: 123.2
click at [337, 192] on p "Nous vous informons qu’un retard de 15 jours est observé sur la ou les facture(…" at bounding box center [480, 193] width 301 height 10
click at [573, 189] on span "Nous vous informons qu’un retard de 15 jours est observé sur la ou les facture(…" at bounding box center [466, 192] width 273 height 7
drag, startPoint x: 609, startPoint y: 191, endPoint x: 348, endPoint y: 199, distance: 260.7
click at [348, 199] on div "Madame, Monsieur, ﻿ Nous vous informons qu’un retard de 15 jours est observé su…" at bounding box center [480, 313] width 301 height 290
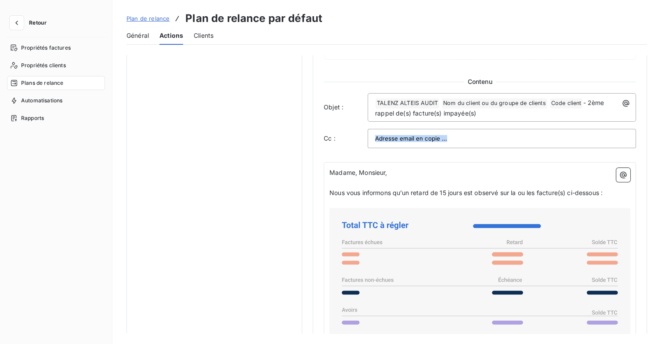
drag, startPoint x: 329, startPoint y: 170, endPoint x: 375, endPoint y: 170, distance: 46.1
click at [375, 170] on div "Madame, Monsieur, ﻿ Nous vous informons qu’un retard de 15 jours est observé su…" at bounding box center [480, 318] width 312 height 312
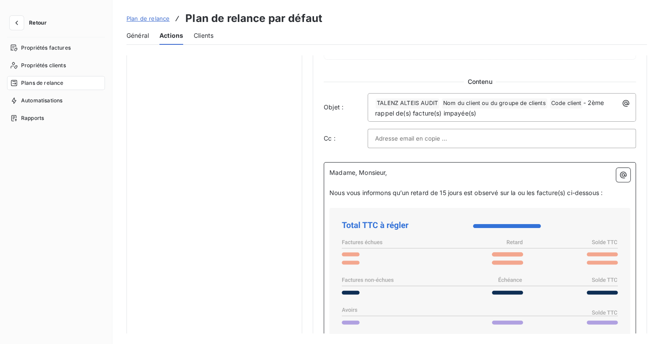
click at [340, 176] on p "Madame, Monsieur," at bounding box center [480, 173] width 301 height 10
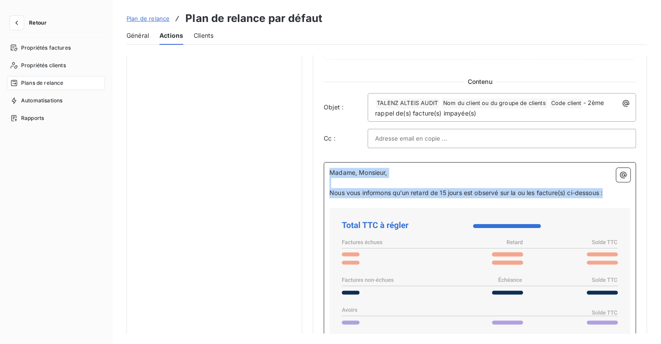
drag, startPoint x: 330, startPoint y: 172, endPoint x: 614, endPoint y: 189, distance: 284.4
click at [614, 189] on div "Madame, Monsieur, ﻿ Nous vous informons qu’un retard de 15 jours est observé su…" at bounding box center [480, 313] width 301 height 290
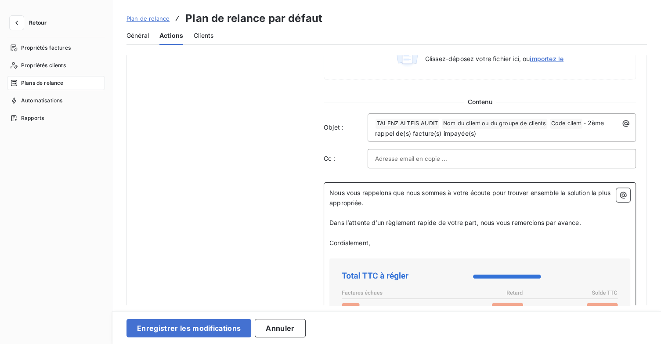
click at [608, 192] on p "Nous vous rappelons que nous sommes à votre écoute pour trouver ensemble la sol…" at bounding box center [480, 198] width 301 height 20
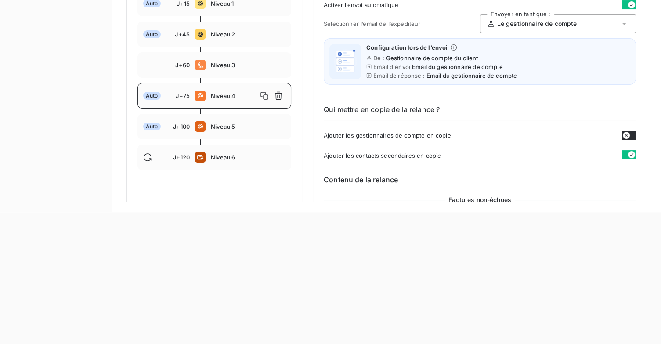
scroll to position [42, 0]
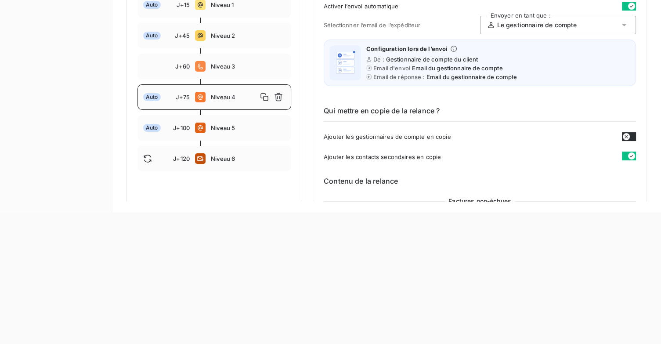
click at [218, 96] on span "Niveau 4" at bounding box center [234, 97] width 47 height 7
click at [221, 124] on span "Niveau 5" at bounding box center [248, 127] width 75 height 7
click at [221, 98] on span "Niveau 4" at bounding box center [248, 97] width 75 height 7
type input "75"
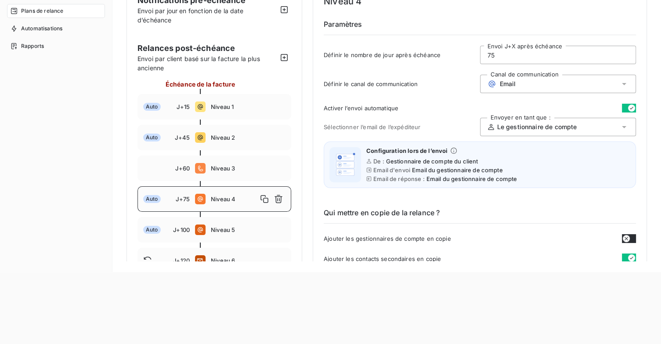
scroll to position [0, 0]
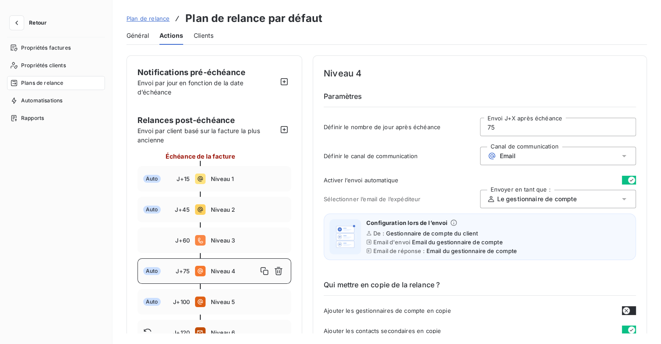
click at [137, 20] on span "Plan de relance" at bounding box center [148, 18] width 43 height 7
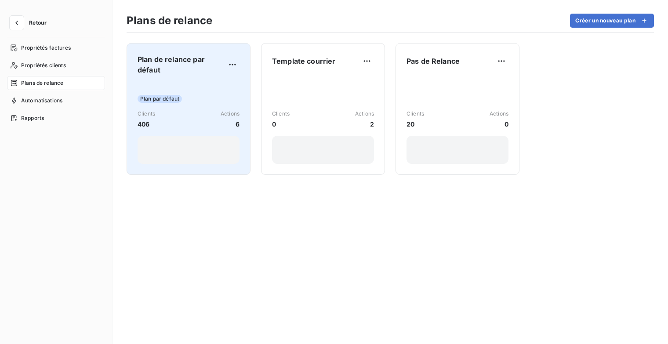
click at [222, 71] on span "Plan de relance par défaut" at bounding box center [182, 64] width 88 height 21
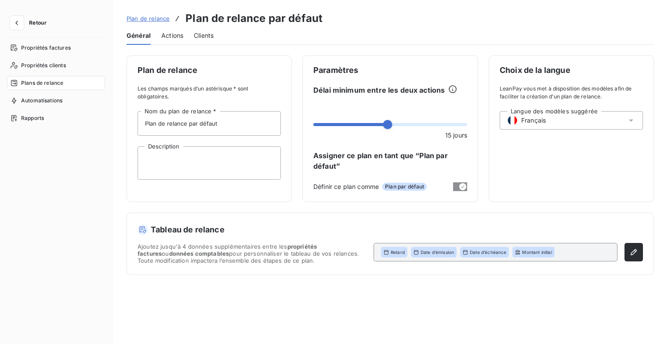
click at [174, 40] on div "Actions" at bounding box center [172, 35] width 22 height 18
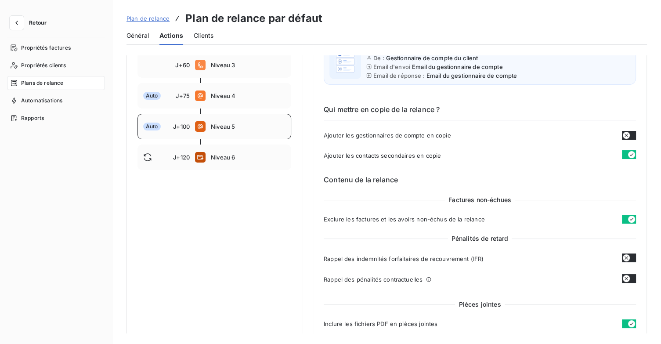
scroll to position [132, 0]
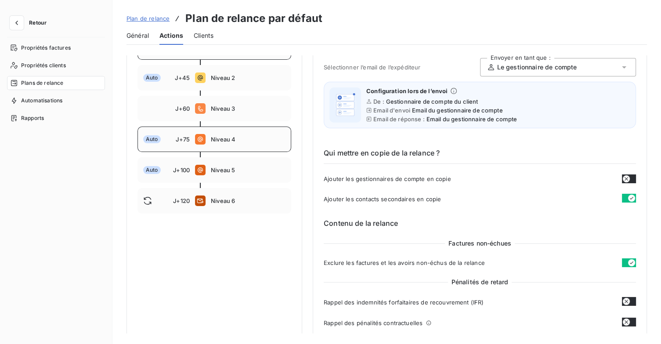
click at [228, 141] on span "Niveau 4" at bounding box center [248, 139] width 75 height 7
type input "75"
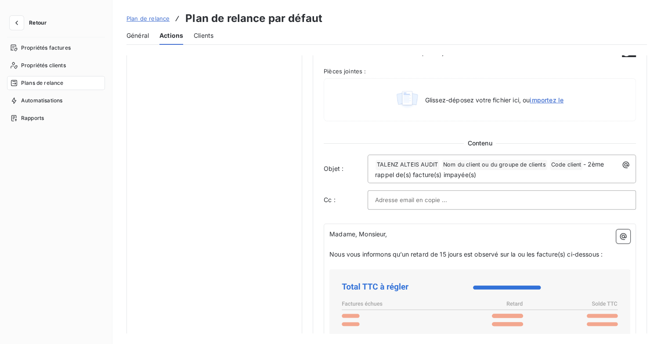
scroll to position [571, 0]
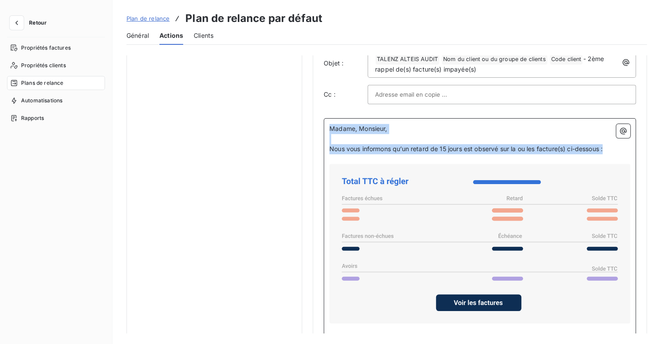
drag, startPoint x: 617, startPoint y: 145, endPoint x: 328, endPoint y: 131, distance: 289.1
click at [328, 131] on div "Madame, Monsieur, ﻿ Nous vous informons qu’un retard de 15 jours est observé su…" at bounding box center [480, 274] width 312 height 312
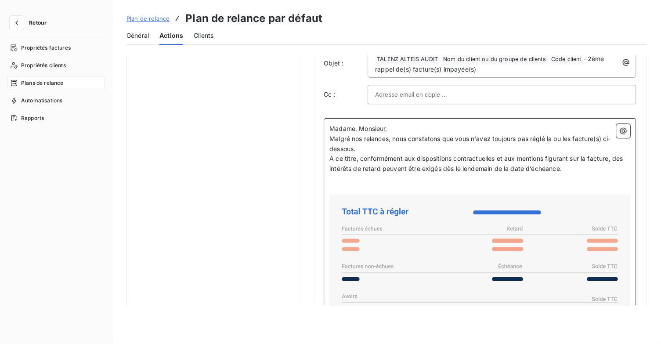
scroll to position [601, 0]
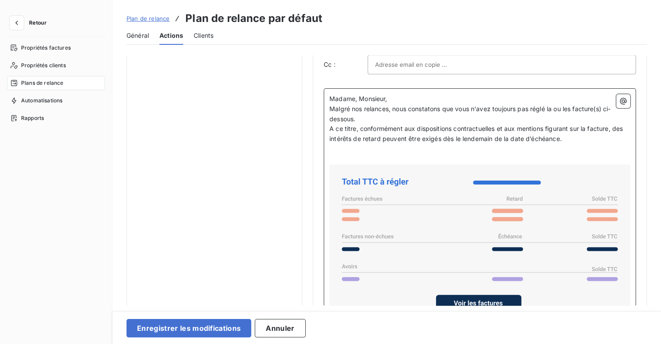
click at [398, 100] on p "Madame, Monsieur," at bounding box center [480, 99] width 301 height 10
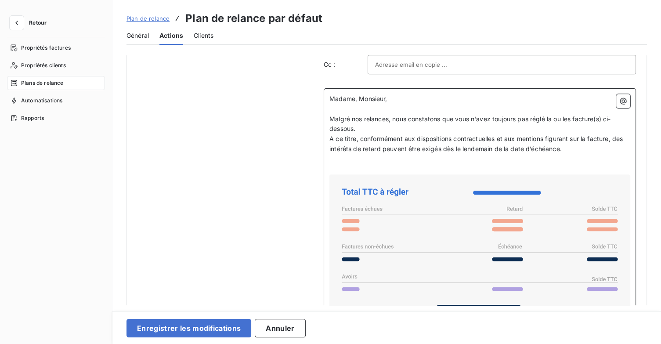
scroll to position [611, 0]
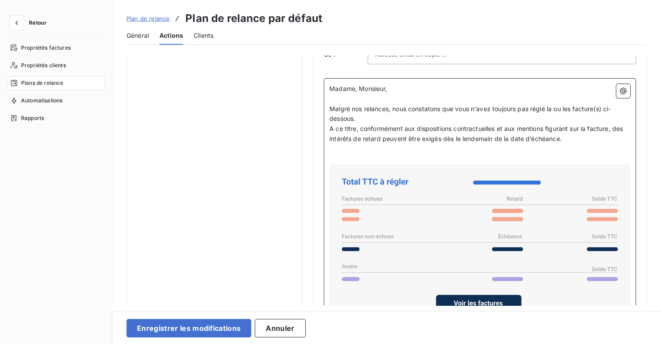
click at [406, 113] on p "Malgré nos relances, nous constatons que vous n'avez toujours pas réglé la ou l…" at bounding box center [480, 114] width 301 height 20
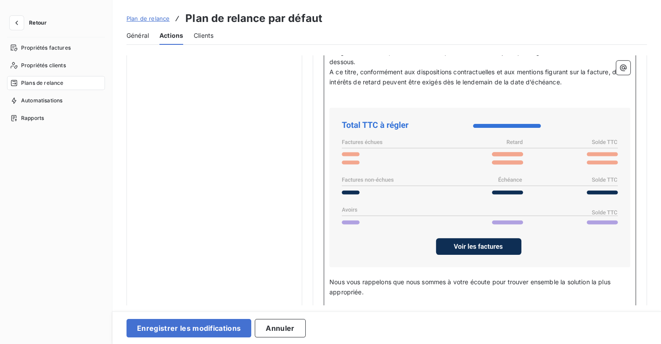
scroll to position [743, 0]
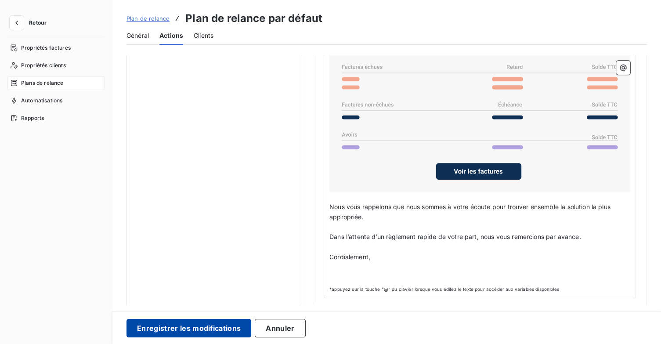
click at [235, 334] on button "Enregistrer les modifications" at bounding box center [189, 328] width 125 height 18
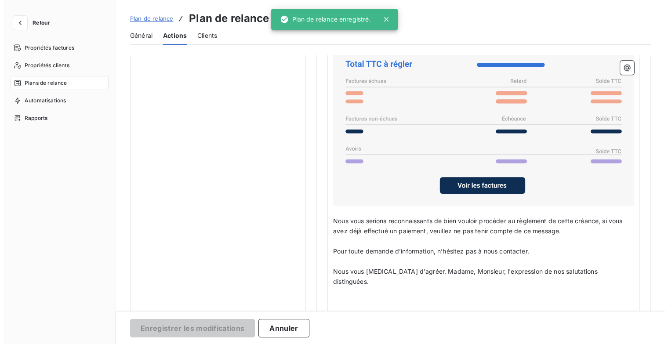
scroll to position [51, 0]
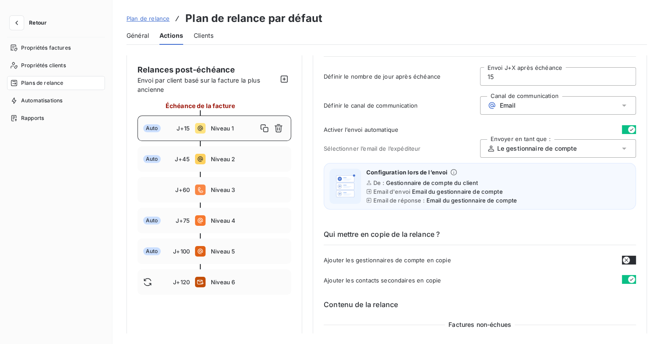
click at [44, 24] on span "Retour" at bounding box center [38, 22] width 18 height 5
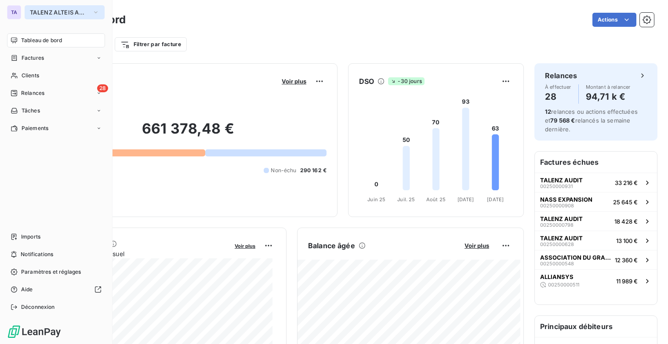
click at [54, 14] on span "TALENZ ALTEIS AUDIT" at bounding box center [59, 12] width 59 height 7
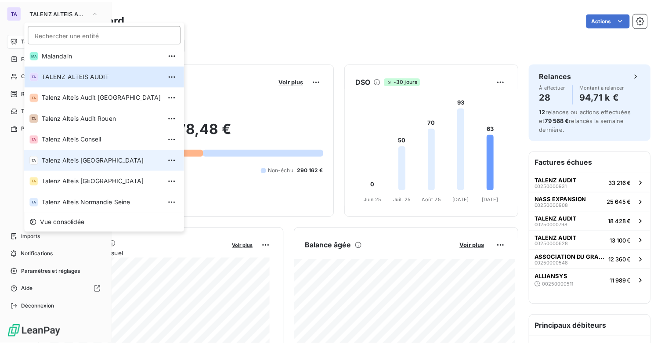
scroll to position [66, 0]
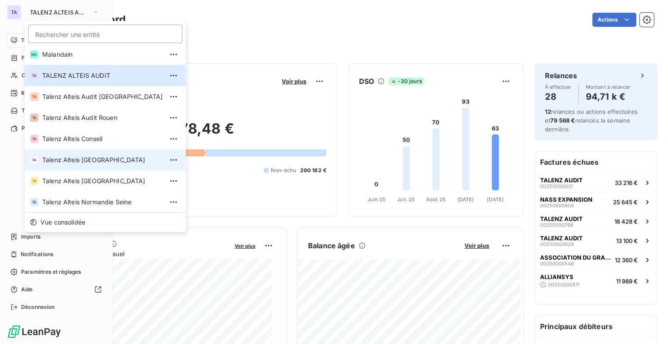
click at [101, 160] on span "Talenz Alteis [GEOGRAPHIC_DATA]" at bounding box center [102, 160] width 121 height 9
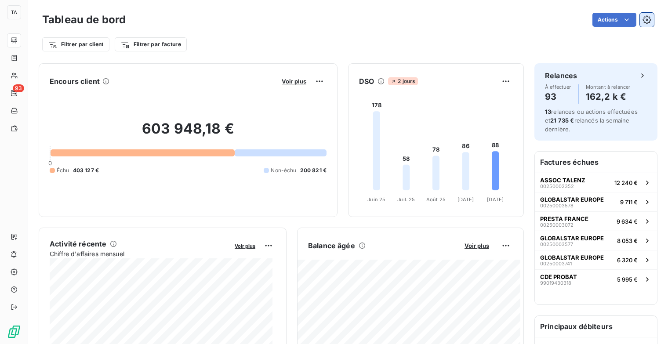
click at [642, 17] on icon "button" at bounding box center [646, 19] width 8 height 8
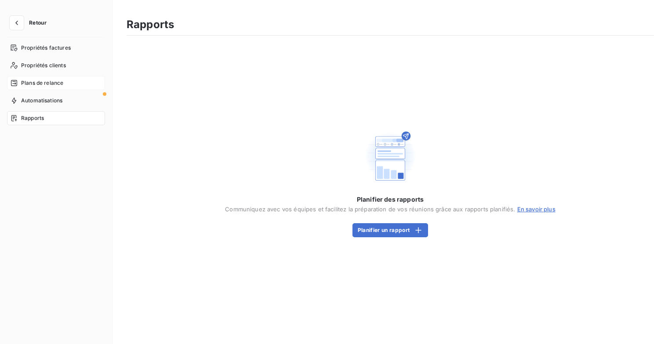
click at [64, 77] on div "Plans de relance" at bounding box center [56, 83] width 98 height 14
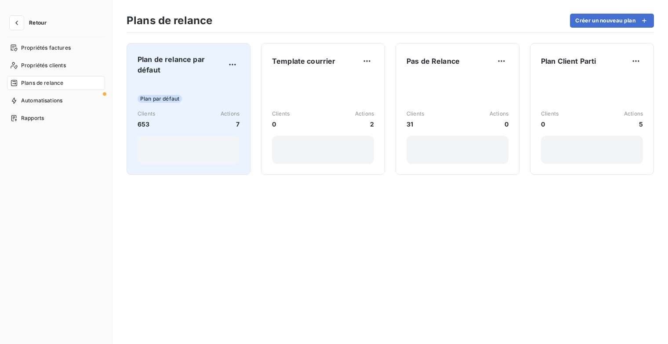
click at [165, 72] on span "Plan de relance par défaut" at bounding box center [182, 64] width 88 height 21
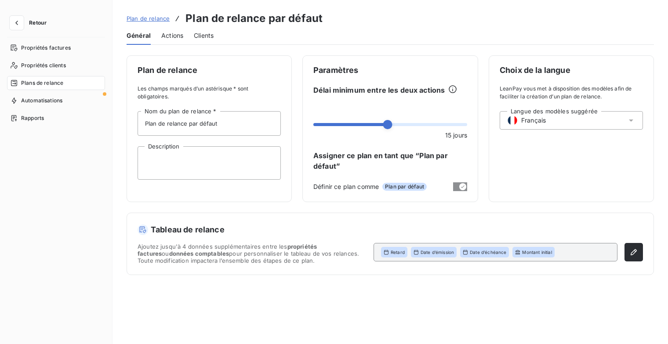
click at [167, 34] on span "Actions" at bounding box center [172, 35] width 22 height 9
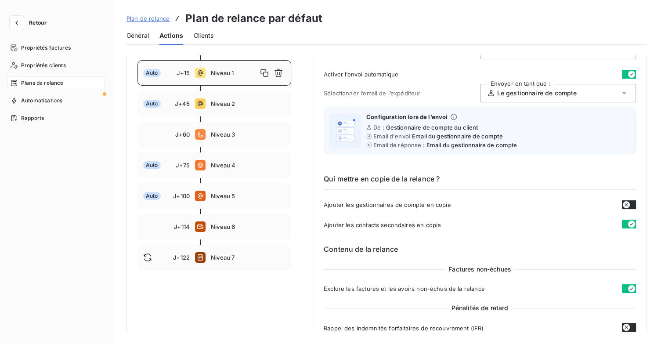
scroll to position [176, 0]
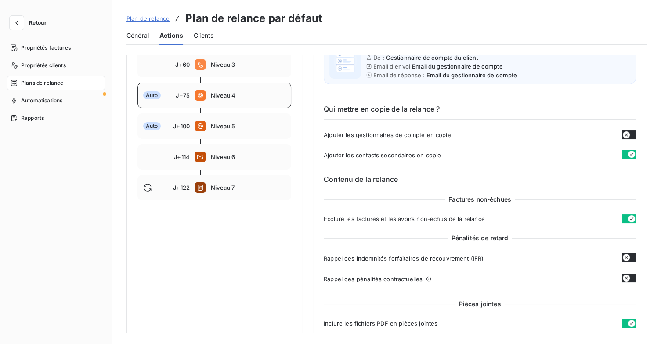
click at [236, 95] on span "Niveau 4" at bounding box center [248, 95] width 75 height 7
type input "75"
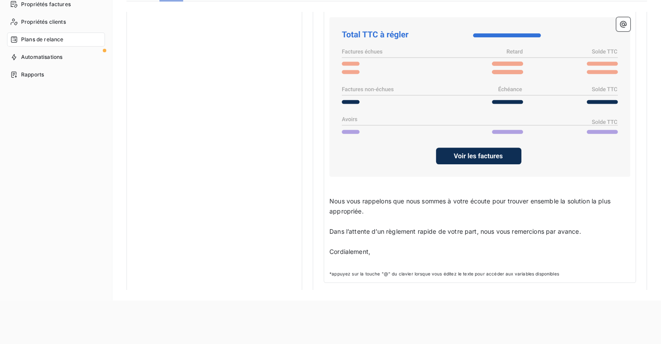
scroll to position [44, 0]
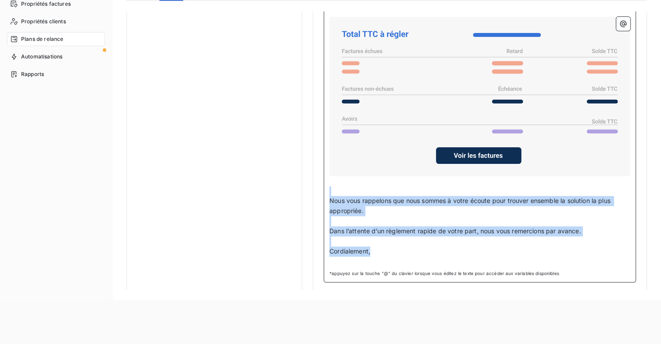
drag, startPoint x: 388, startPoint y: 250, endPoint x: 329, endPoint y: 192, distance: 83.0
click at [329, 192] on div "Madame, Monsieur, ﻿ Malgré nos relances, nous constatons que vous n'avez toujou…" at bounding box center [480, 96] width 312 height 372
copy div "﻿ Nous vous rappelons que nous sommes à votre écoute pour trouver ensemble la s…"
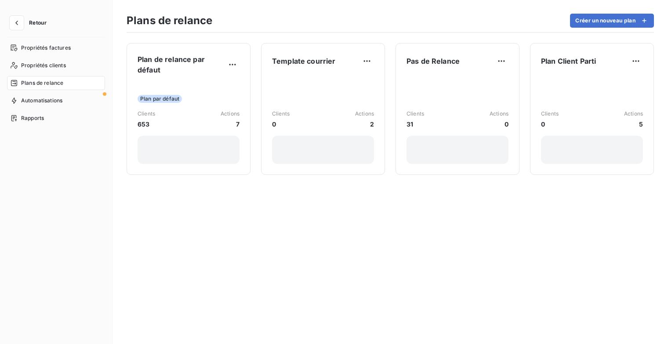
click at [39, 20] on span "Retour" at bounding box center [38, 22] width 18 height 5
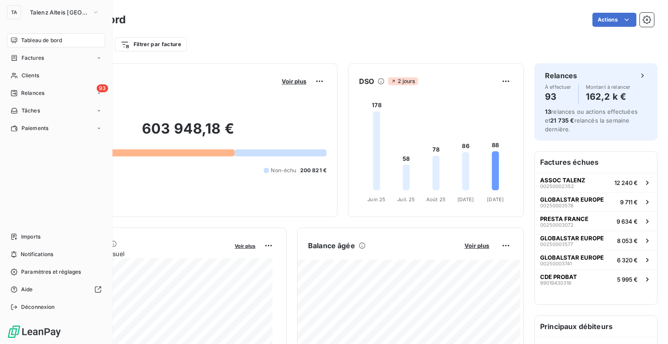
click at [17, 12] on div "TA" at bounding box center [14, 12] width 14 height 14
click at [77, 11] on span "Talenz Alteis [GEOGRAPHIC_DATA]" at bounding box center [59, 12] width 59 height 7
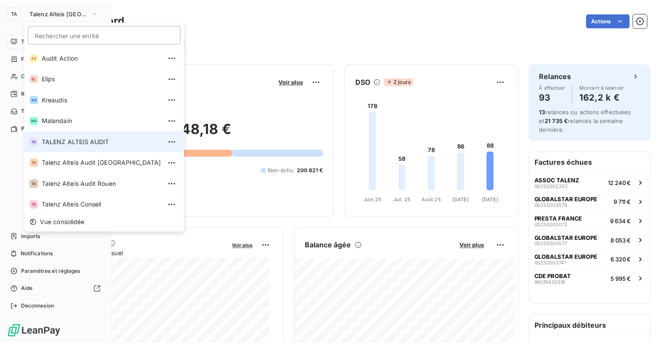
scroll to position [24, 0]
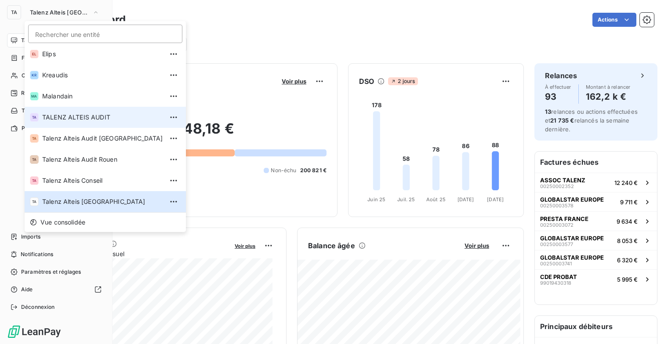
click at [92, 119] on span "TALENZ ALTEIS AUDIT" at bounding box center [102, 117] width 121 height 9
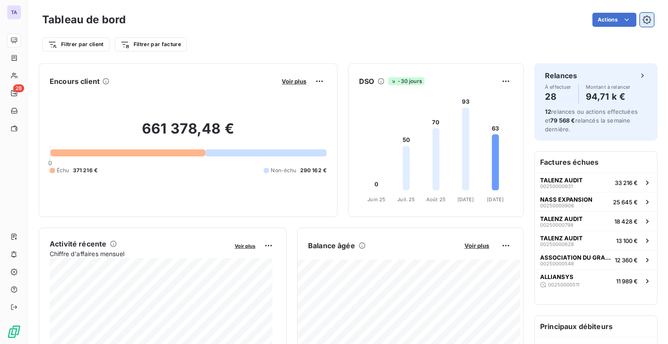
click at [643, 17] on icon "button" at bounding box center [646, 19] width 9 height 9
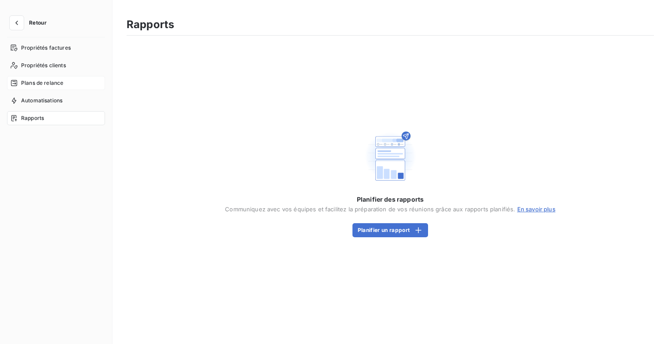
click at [59, 82] on span "Plans de relance" at bounding box center [42, 83] width 42 height 8
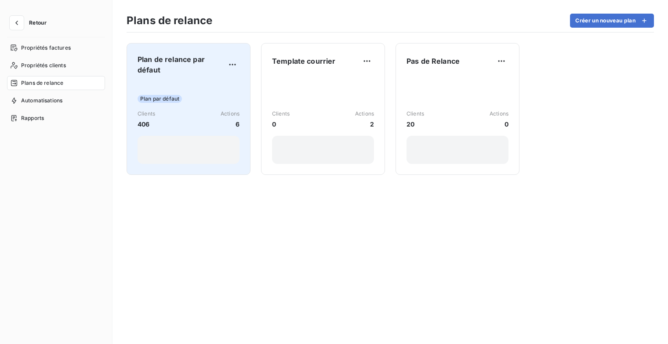
click at [207, 65] on span "Plan de relance par défaut" at bounding box center [182, 64] width 88 height 21
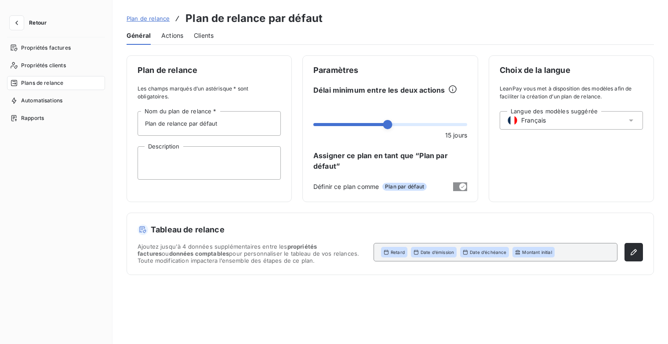
click at [172, 33] on span "Actions" at bounding box center [172, 35] width 22 height 9
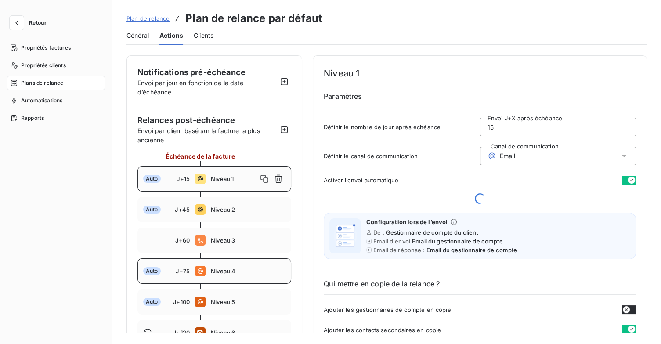
click at [240, 267] on div "Auto J+75 Niveau 4" at bounding box center [215, 270] width 154 height 25
type input "75"
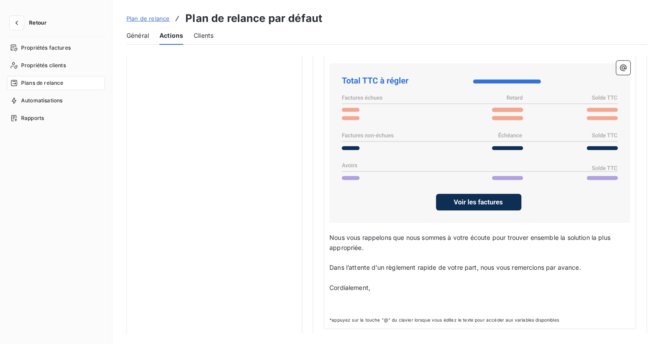
scroll to position [715, 0]
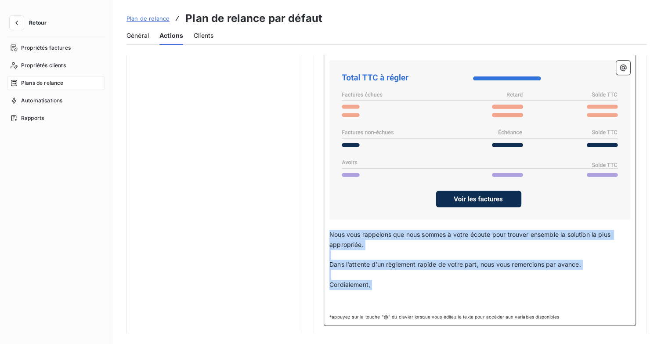
drag, startPoint x: 380, startPoint y: 289, endPoint x: 348, endPoint y: 233, distance: 64.6
click at [330, 232] on div "Madame, Monsieur, ﻿ Malgré nos relances, nous constatons que vous n'avez toujou…" at bounding box center [480, 145] width 301 height 330
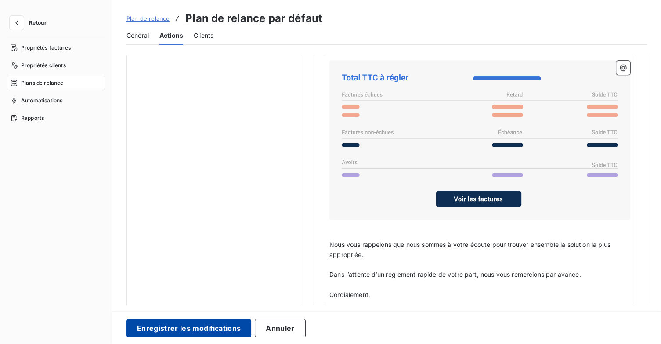
click at [195, 323] on button "Enregistrer les modifications" at bounding box center [189, 328] width 125 height 18
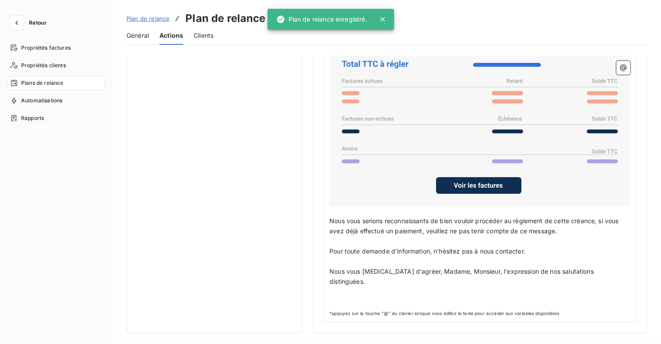
scroll to position [51, 0]
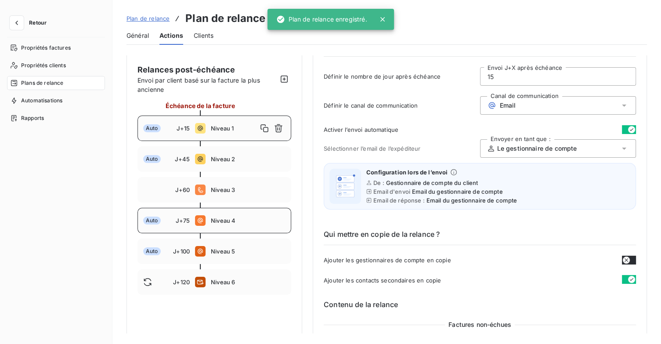
click at [233, 225] on div "Auto J+75 Niveau 4" at bounding box center [215, 220] width 154 height 25
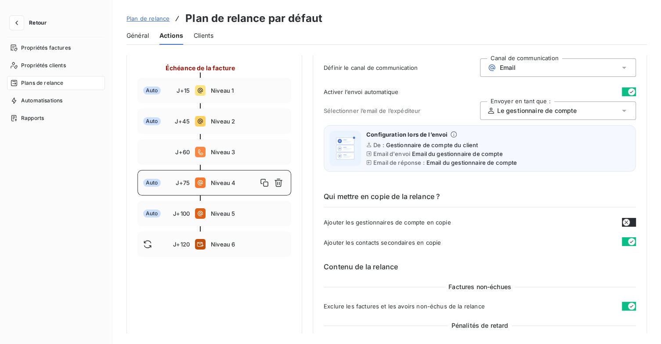
scroll to position [22, 0]
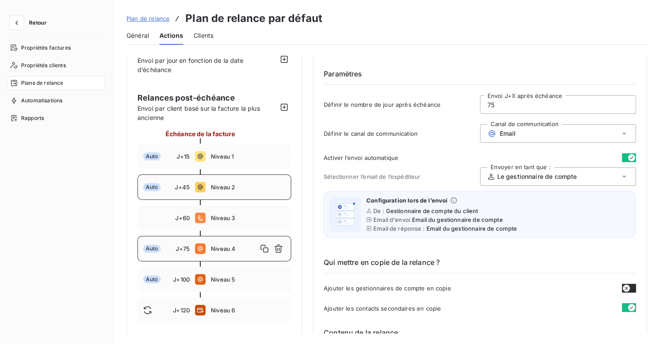
click at [237, 189] on span "Niveau 2" at bounding box center [248, 187] width 75 height 7
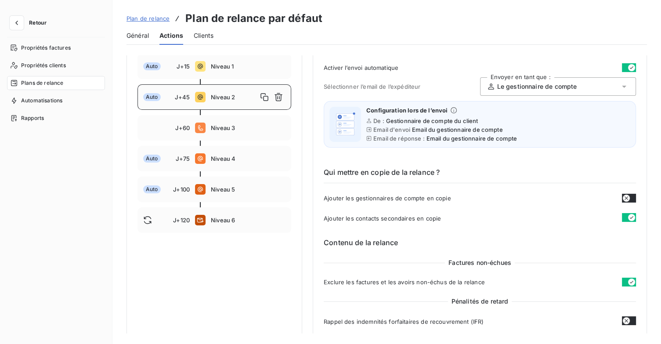
scroll to position [110, 0]
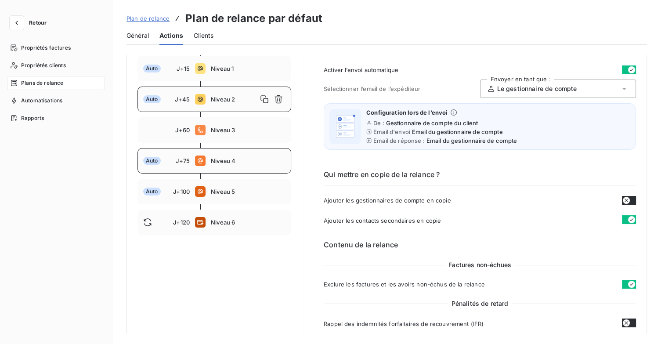
click at [235, 165] on div "Auto J+75 Niveau 4" at bounding box center [215, 160] width 154 height 25
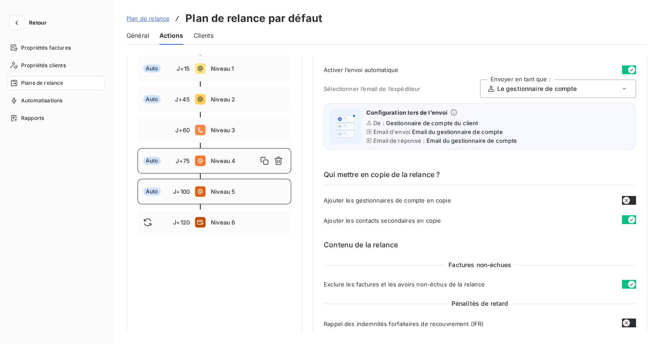
click at [258, 196] on div "Auto J+100 Niveau 5" at bounding box center [215, 191] width 154 height 25
type input "100"
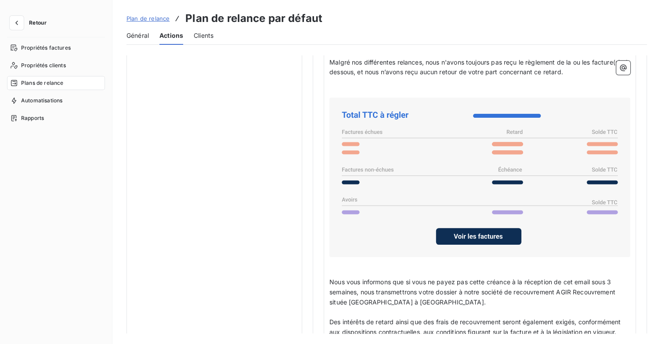
scroll to position [739, 0]
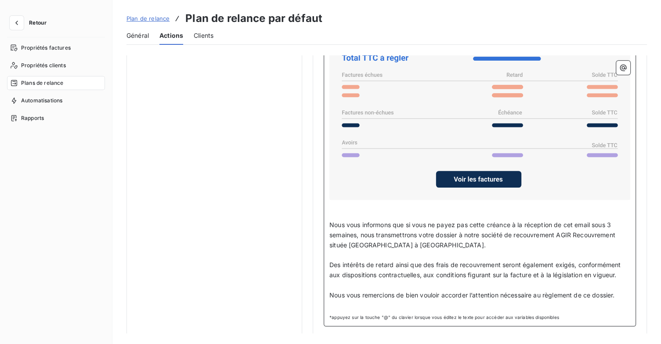
click at [614, 221] on span "Nous vous informons que si vous ne payez pas cette créance à la réception de ce…" at bounding box center [474, 235] width 288 height 28
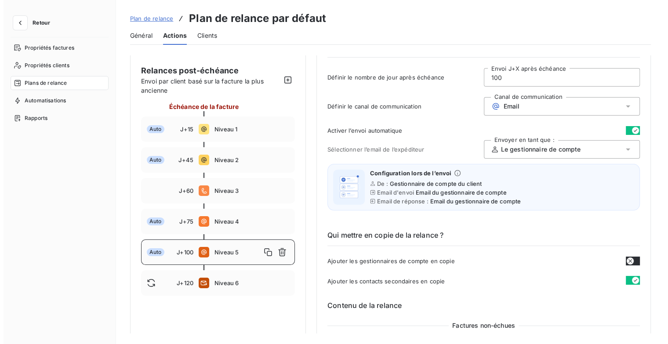
scroll to position [0, 0]
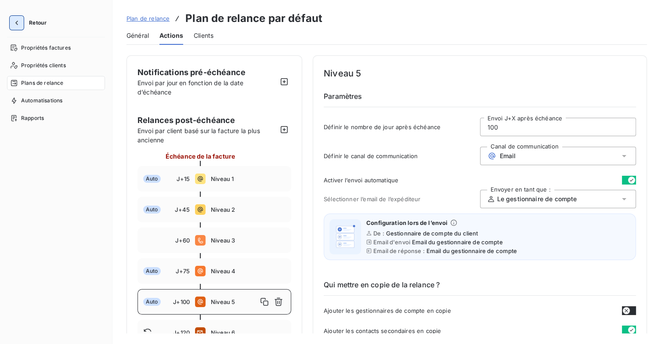
click at [20, 24] on icon "button" at bounding box center [16, 22] width 9 height 9
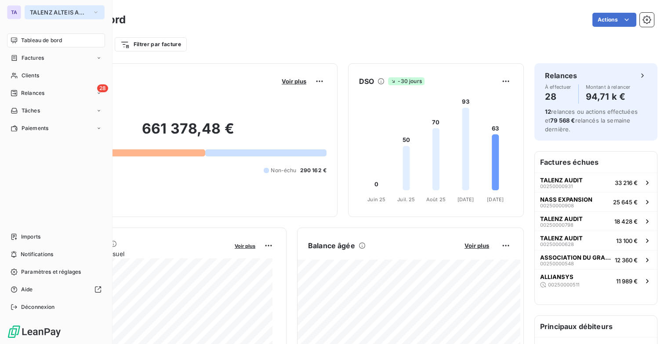
click at [96, 10] on icon "button" at bounding box center [95, 12] width 7 height 9
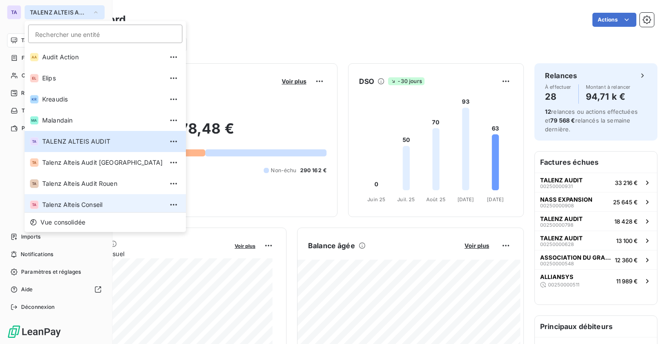
click at [108, 204] on span "Talenz Alteis Conseil" at bounding box center [102, 204] width 121 height 9
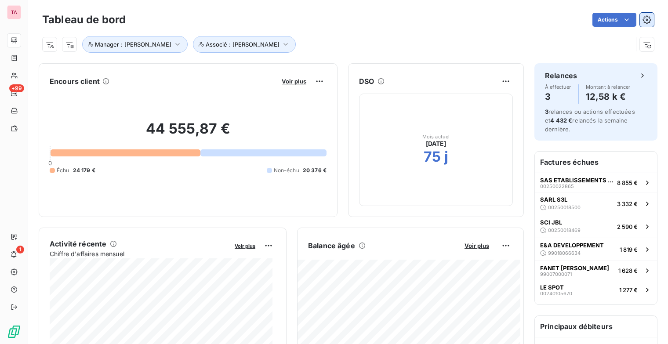
click at [642, 16] on icon "button" at bounding box center [646, 19] width 9 height 9
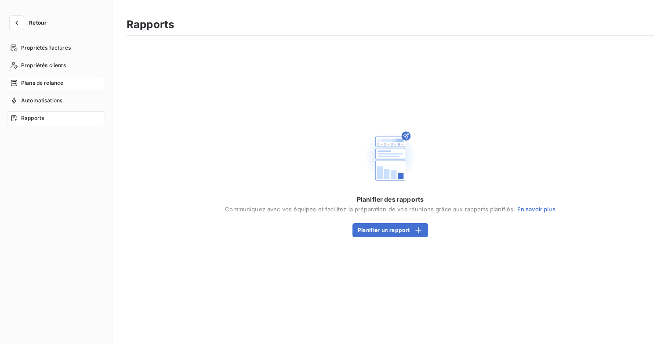
click at [39, 84] on span "Plans de relance" at bounding box center [42, 83] width 42 height 8
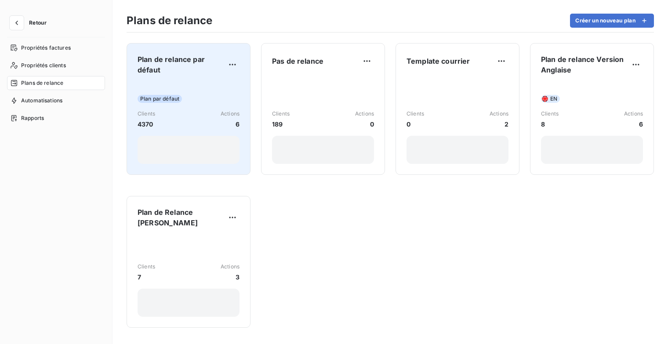
click at [169, 73] on span "Plan de relance par défaut" at bounding box center [182, 64] width 88 height 21
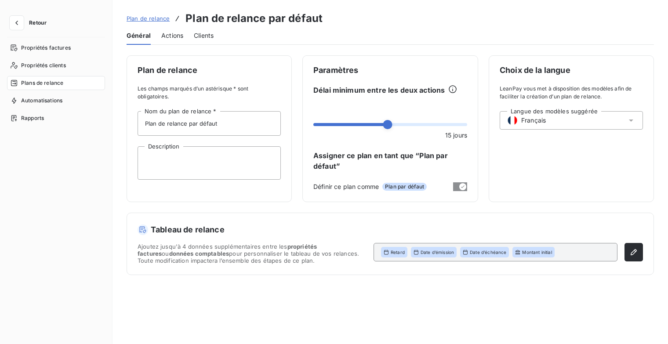
click at [172, 33] on span "Actions" at bounding box center [172, 35] width 22 height 9
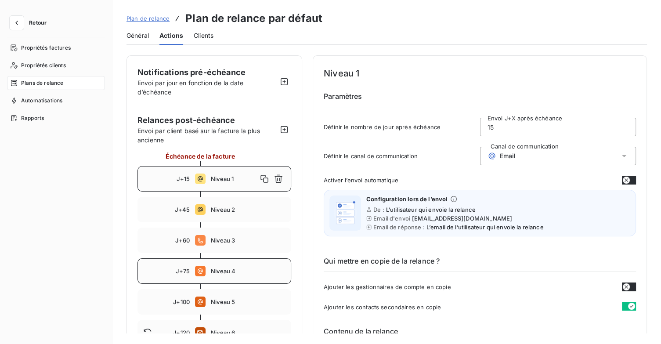
drag, startPoint x: 245, startPoint y: 268, endPoint x: 262, endPoint y: 262, distance: 17.9
click at [244, 268] on span "Niveau 4" at bounding box center [248, 271] width 75 height 7
type input "75"
click at [16, 18] on icon "button" at bounding box center [16, 22] width 9 height 9
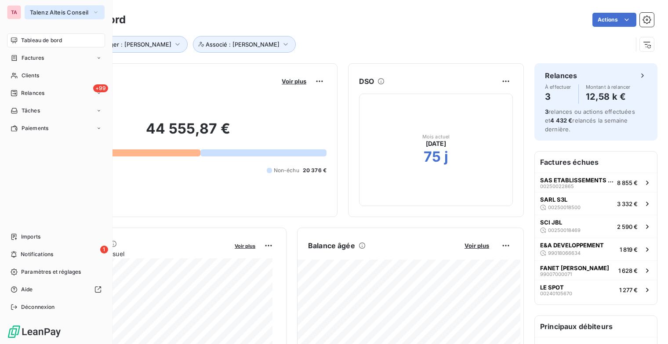
click at [95, 11] on icon "button" at bounding box center [95, 12] width 7 height 9
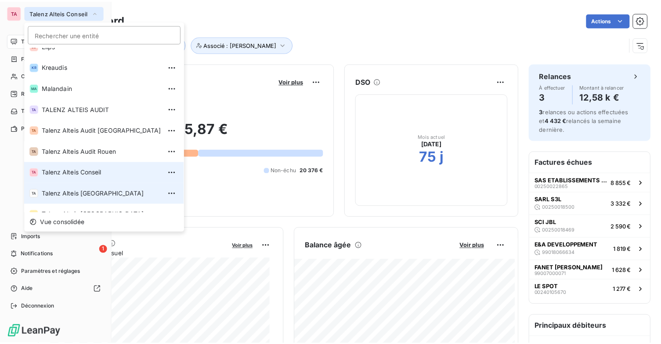
scroll to position [66, 0]
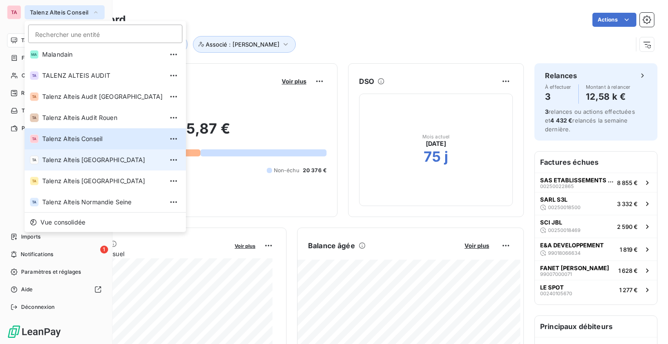
click at [106, 160] on span "Talenz Alteis [GEOGRAPHIC_DATA]" at bounding box center [102, 160] width 121 height 9
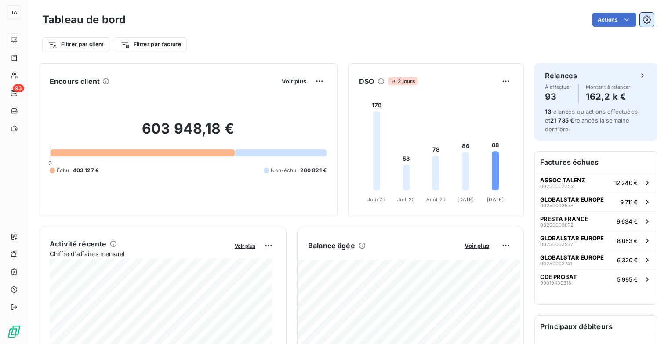
click at [642, 21] on icon "button" at bounding box center [646, 19] width 9 height 9
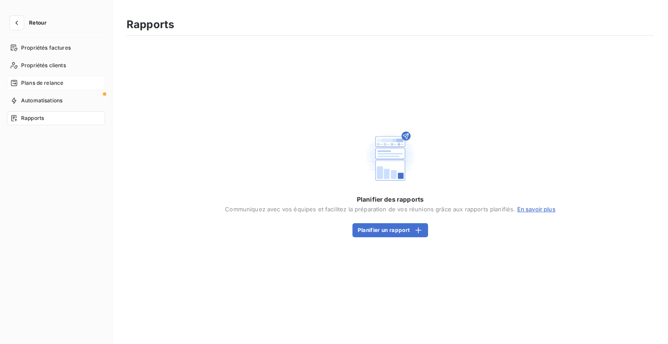
click at [44, 83] on span "Plans de relance" at bounding box center [42, 83] width 42 height 8
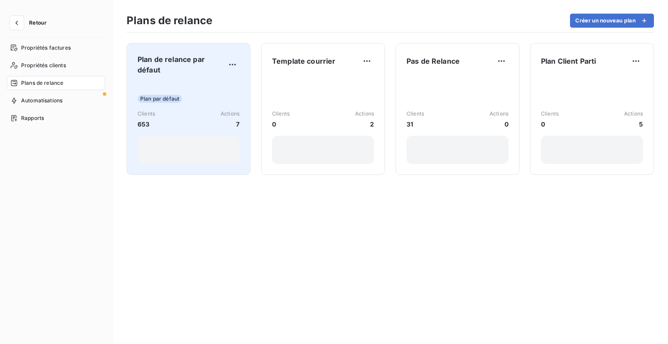
click at [218, 61] on span "Plan de relance par défaut" at bounding box center [182, 64] width 88 height 21
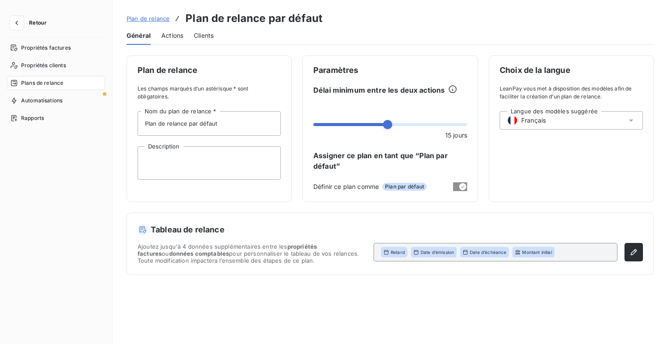
click at [168, 35] on span "Actions" at bounding box center [172, 35] width 22 height 9
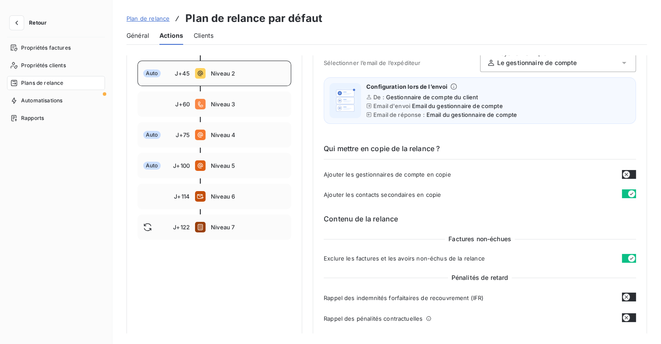
scroll to position [44, 0]
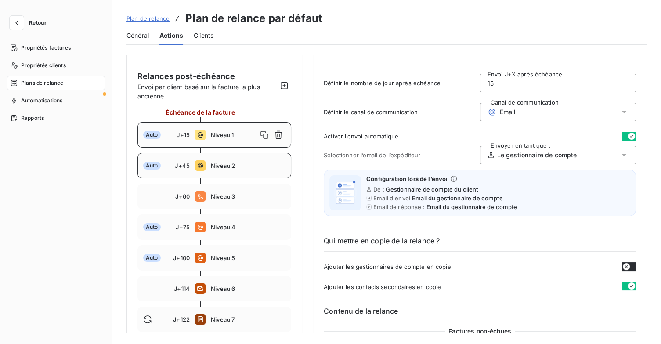
click at [238, 158] on div "Auto J+45 Niveau 2" at bounding box center [215, 165] width 154 height 25
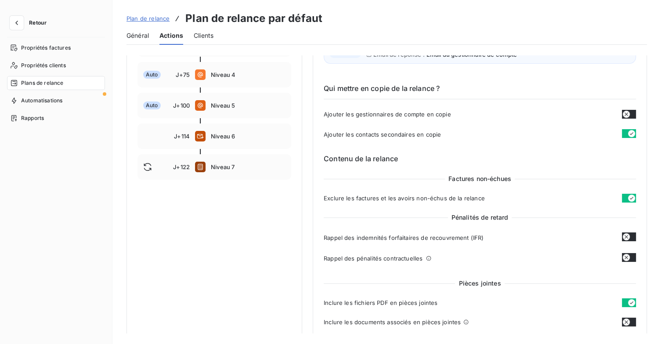
scroll to position [132, 0]
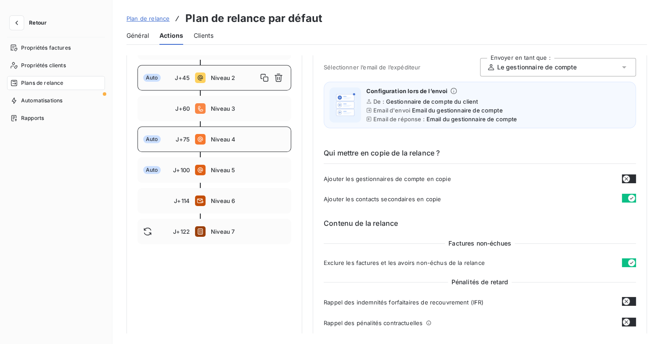
drag, startPoint x: 245, startPoint y: 139, endPoint x: 251, endPoint y: 138, distance: 5.8
click at [246, 139] on span "Niveau 4" at bounding box center [248, 139] width 75 height 7
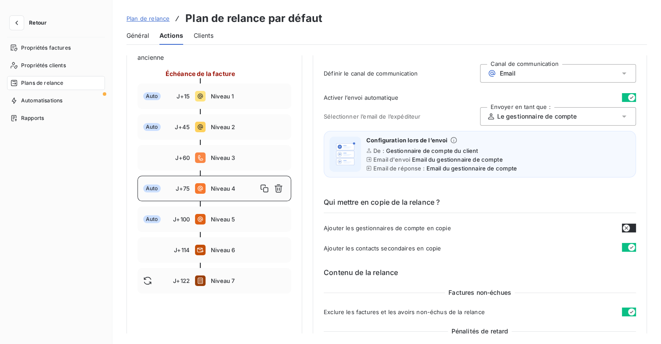
scroll to position [32, 0]
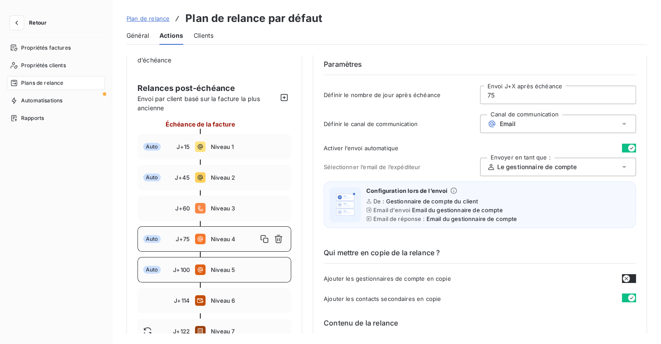
click at [232, 266] on span "Niveau 5" at bounding box center [248, 269] width 75 height 7
type input "100"
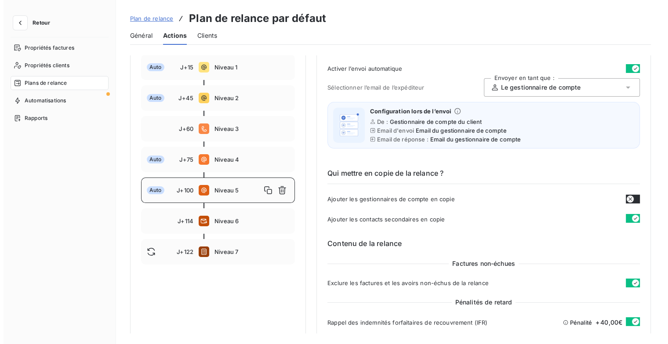
scroll to position [76, 0]
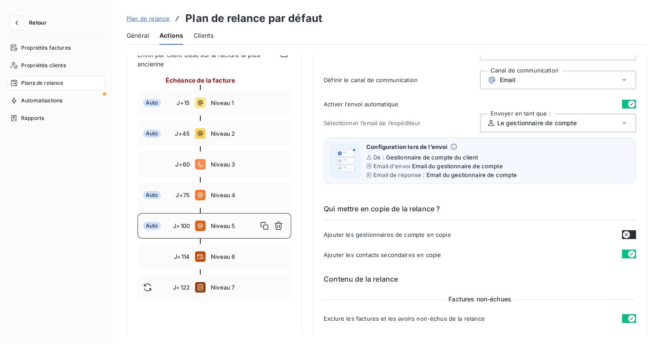
click at [41, 23] on span "Retour" at bounding box center [38, 22] width 18 height 5
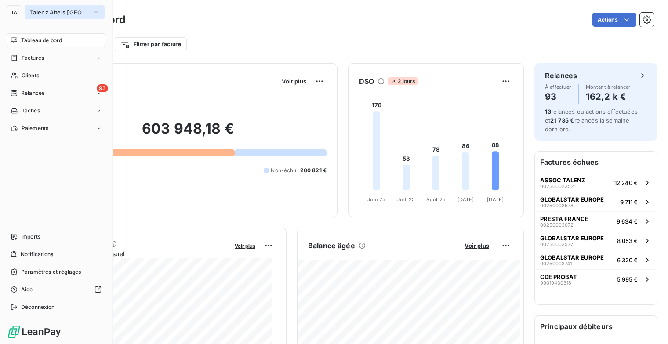
click at [70, 6] on button "Talenz Alteis [GEOGRAPHIC_DATA]" at bounding box center [65, 12] width 80 height 14
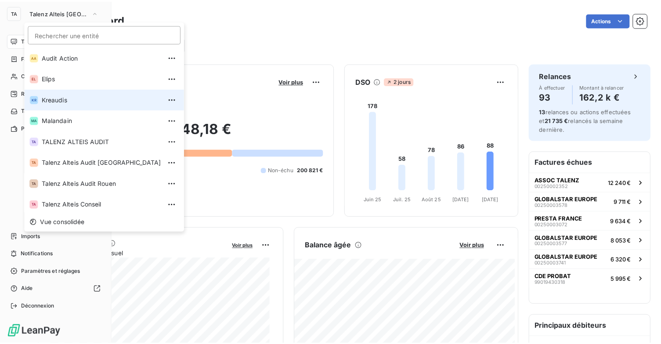
scroll to position [24, 0]
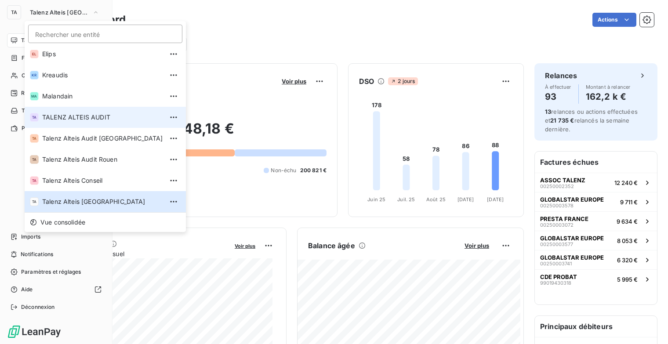
click at [92, 117] on span "TALENZ ALTEIS AUDIT" at bounding box center [102, 117] width 121 height 9
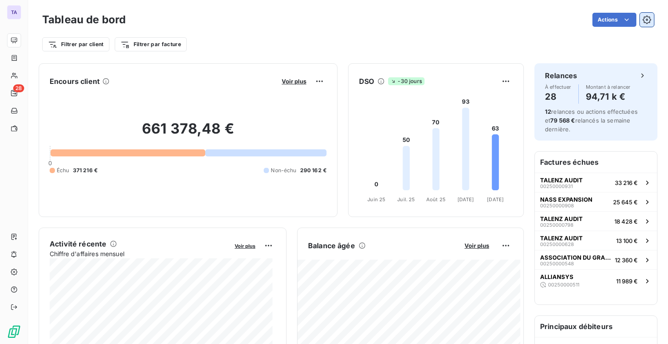
click at [642, 19] on icon "button" at bounding box center [646, 19] width 9 height 9
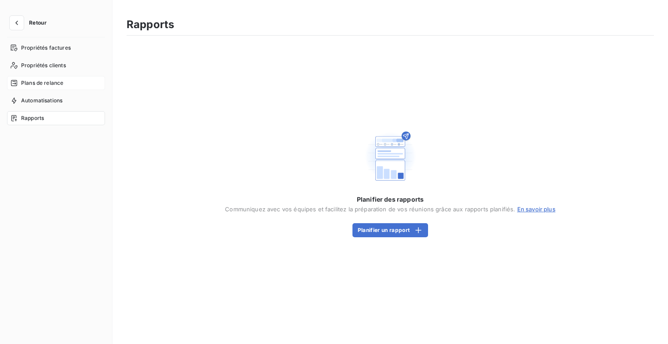
click at [62, 83] on span "Plans de relance" at bounding box center [42, 83] width 42 height 8
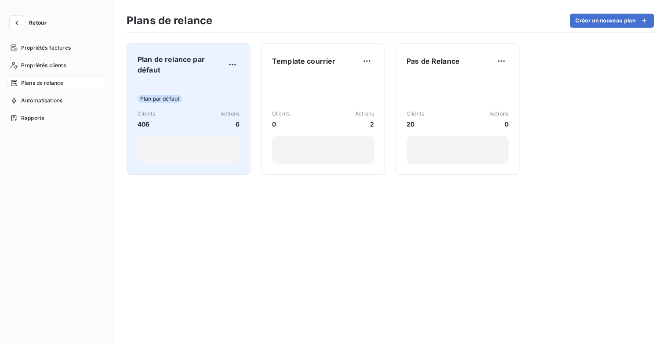
click at [179, 80] on div "Plan de relance par défaut Plan par défaut Clients 406 Actions 6" at bounding box center [189, 109] width 102 height 110
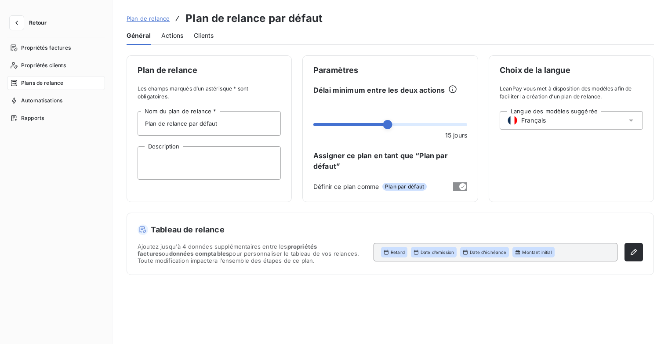
drag, startPoint x: 167, startPoint y: 31, endPoint x: 172, endPoint y: 33, distance: 5.9
click at [168, 31] on span "Actions" at bounding box center [172, 35] width 22 height 9
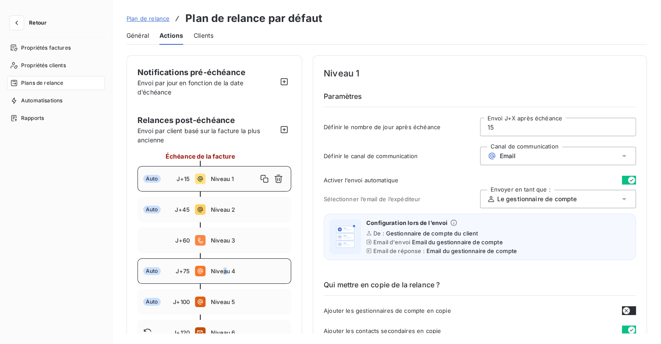
click at [225, 278] on div "Auto J+75 Niveau 4" at bounding box center [215, 270] width 154 height 25
type input "75"
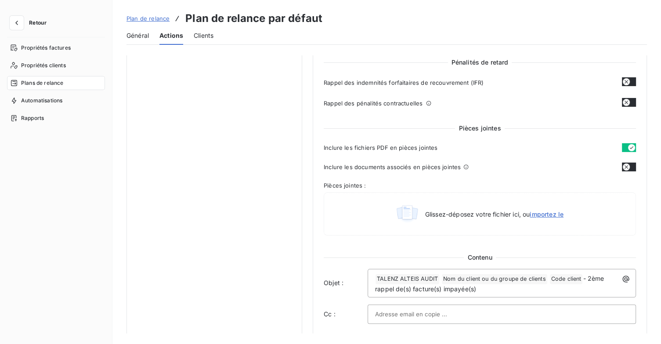
scroll to position [527, 0]
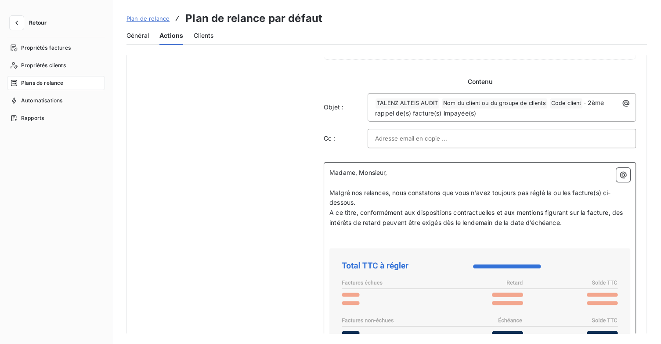
click at [417, 200] on p "Malgré nos relances, nous constatons que vous n'avez toujours pas réglé la ou l…" at bounding box center [480, 198] width 301 height 20
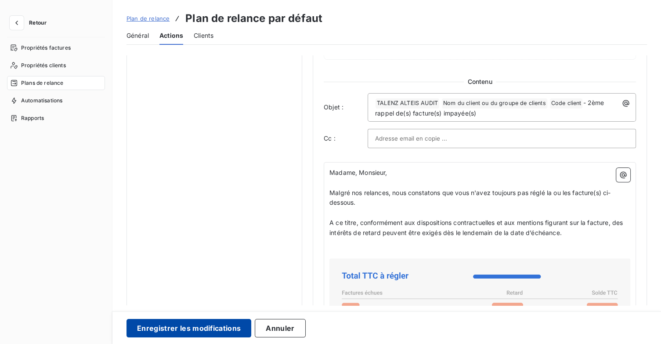
click at [221, 332] on button "Enregistrer les modifications" at bounding box center [189, 328] width 125 height 18
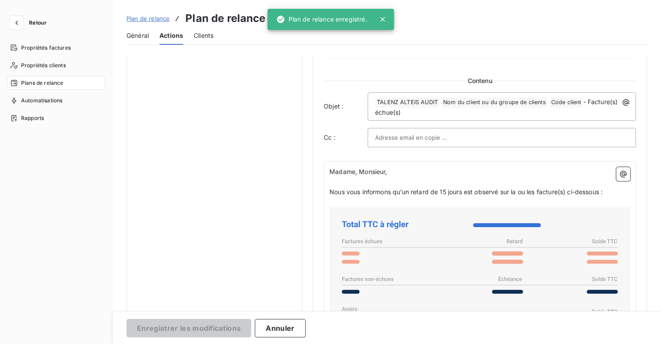
scroll to position [51, 0]
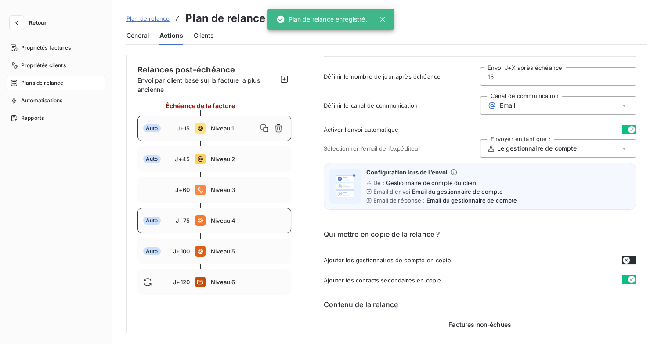
click at [266, 218] on span "Niveau 4" at bounding box center [248, 220] width 75 height 7
type input "75"
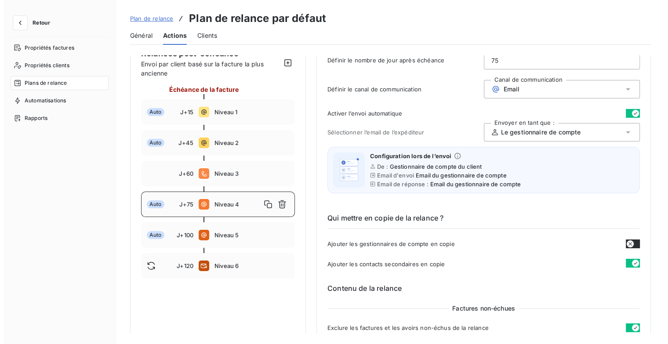
scroll to position [0, 0]
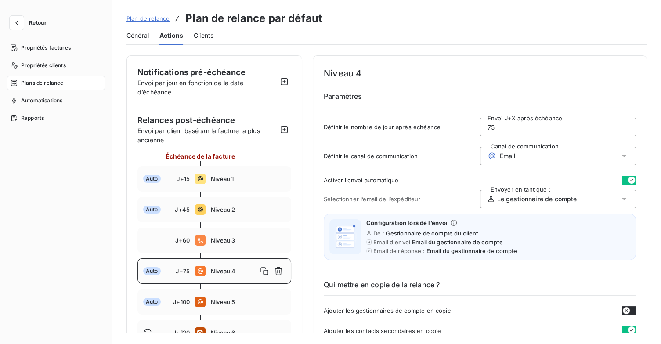
click at [34, 17] on button "Retour" at bounding box center [30, 23] width 47 height 14
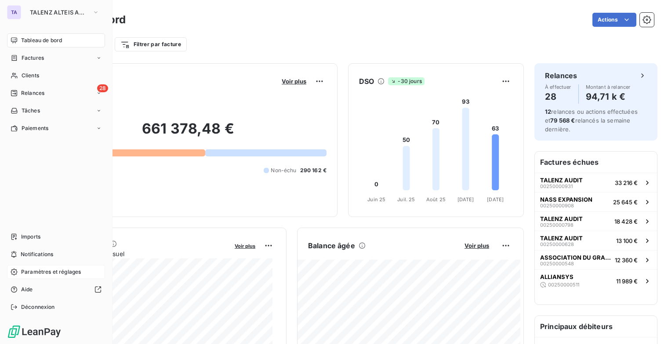
click at [60, 276] on div "Paramètres et réglages" at bounding box center [56, 272] width 98 height 14
click at [54, 271] on span "Paramètres et réglages" at bounding box center [51, 272] width 60 height 8
click at [75, 273] on span "Paramètres et réglages" at bounding box center [51, 272] width 60 height 8
click at [40, 274] on span "Paramètres et réglages" at bounding box center [51, 272] width 60 height 8
click at [35, 269] on span "Paramètres et réglages" at bounding box center [51, 272] width 60 height 8
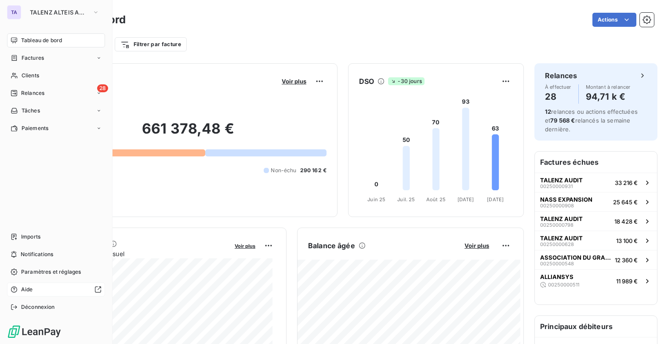
click at [33, 285] on div "Aide" at bounding box center [56, 290] width 98 height 14
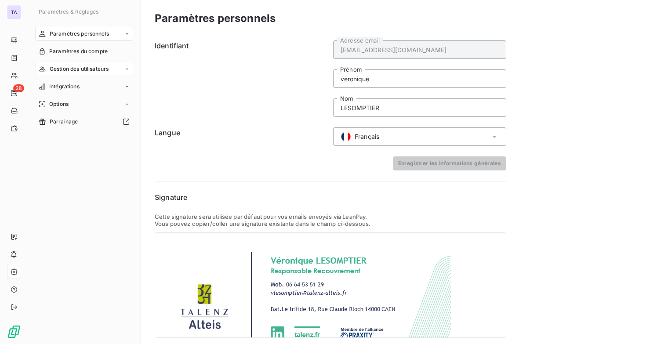
click at [124, 68] on icon at bounding box center [126, 68] width 5 height 5
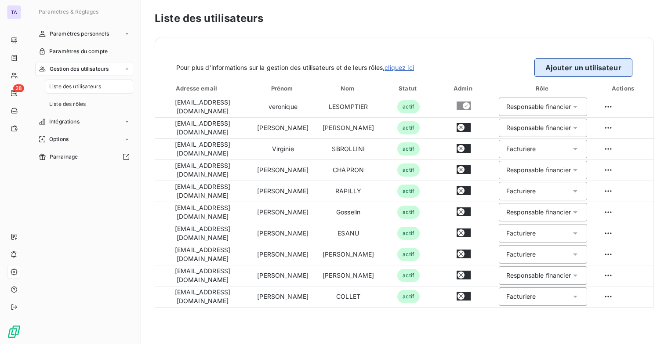
click at [605, 65] on button "Ajouter un utilisateur" at bounding box center [583, 67] width 98 height 18
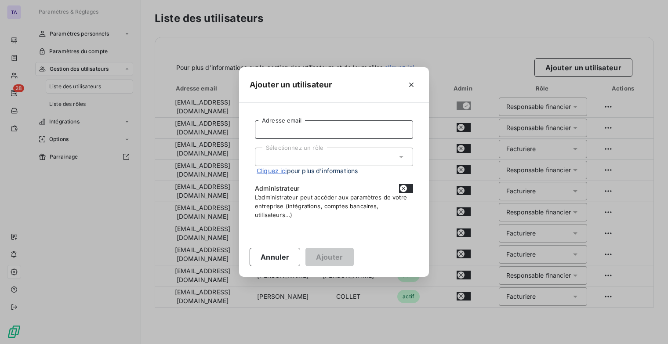
click at [320, 131] on input "Adresse email" at bounding box center [334, 129] width 158 height 18
type input "[EMAIL_ADDRESS][DOMAIN_NAME]"
click at [371, 160] on div "Sélectionnez un rôle" at bounding box center [334, 157] width 158 height 18
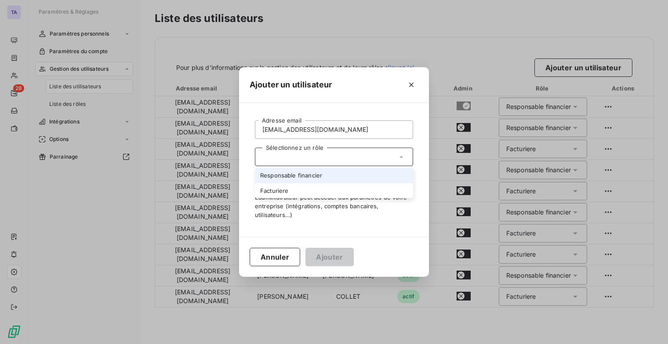
click at [351, 179] on li "Responsable financier" at bounding box center [334, 175] width 158 height 15
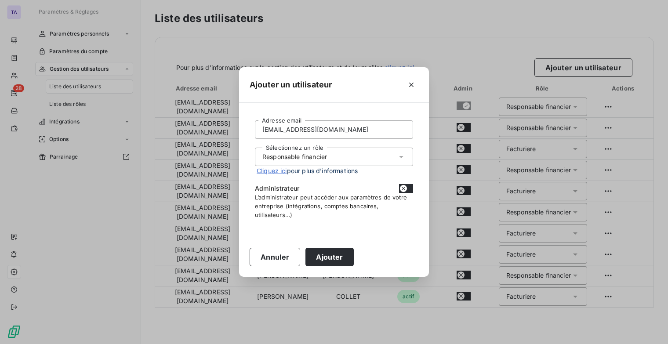
click at [412, 189] on button "button" at bounding box center [406, 188] width 14 height 9
checkbox input "true"
click at [342, 254] on button "Ajouter" at bounding box center [329, 257] width 48 height 18
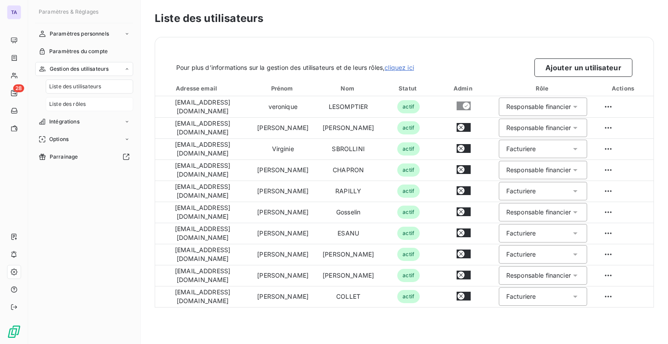
click at [88, 102] on div "Liste des rôles" at bounding box center [89, 104] width 87 height 14
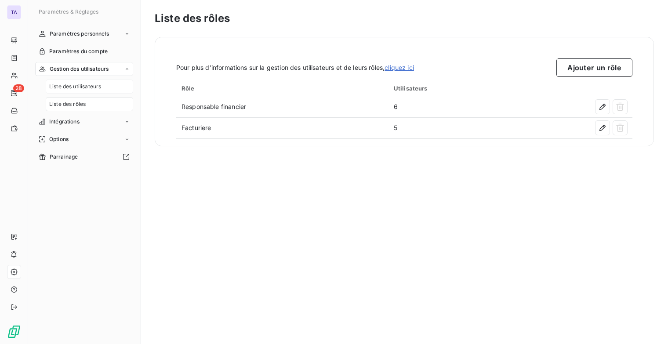
click at [93, 85] on span "Liste des utilisateurs" at bounding box center [75, 87] width 52 height 8
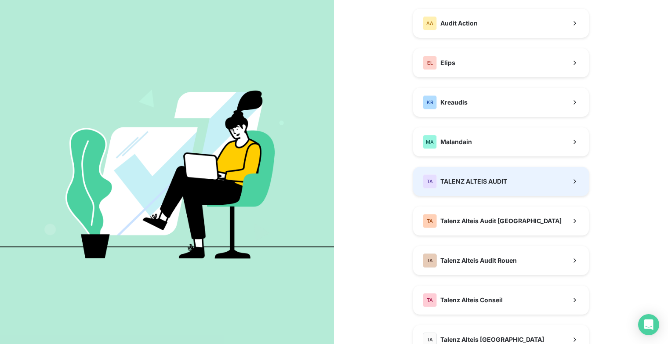
scroll to position [88, 0]
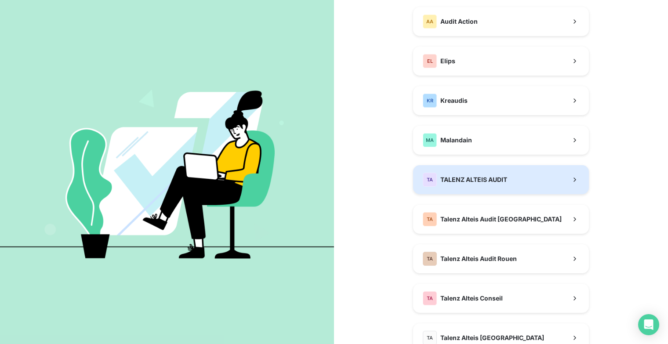
click at [499, 172] on button "TA TALENZ ALTEIS AUDIT" at bounding box center [501, 179] width 176 height 29
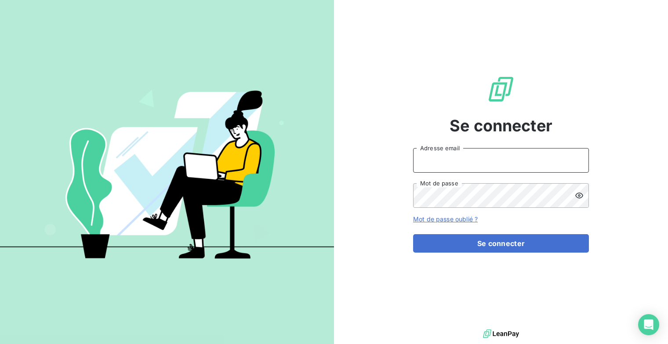
type input "[EMAIL_ADDRESS][DOMAIN_NAME]"
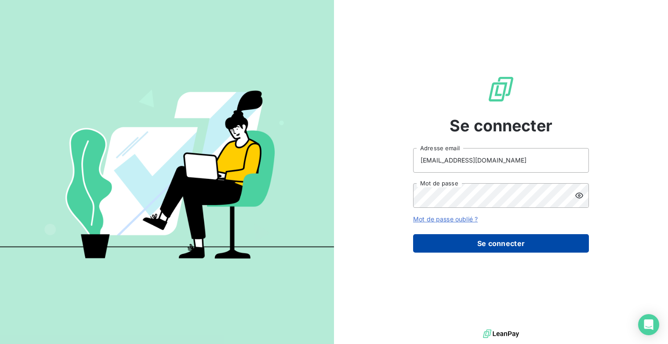
drag, startPoint x: 493, startPoint y: 251, endPoint x: 484, endPoint y: 250, distance: 8.5
click at [493, 250] on button "Se connecter" at bounding box center [501, 243] width 176 height 18
click at [518, 243] on button "Se connecter" at bounding box center [501, 243] width 176 height 18
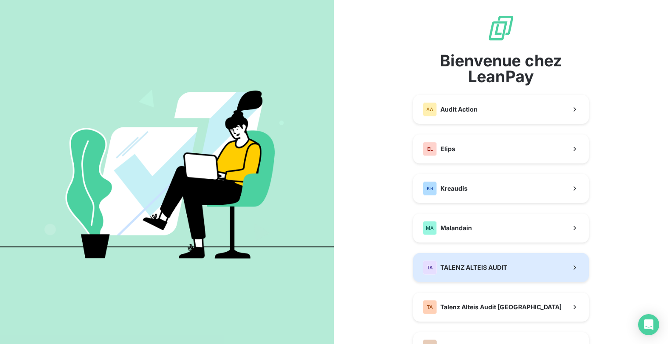
click at [477, 268] on span "TALENZ ALTEIS AUDIT" at bounding box center [473, 267] width 67 height 9
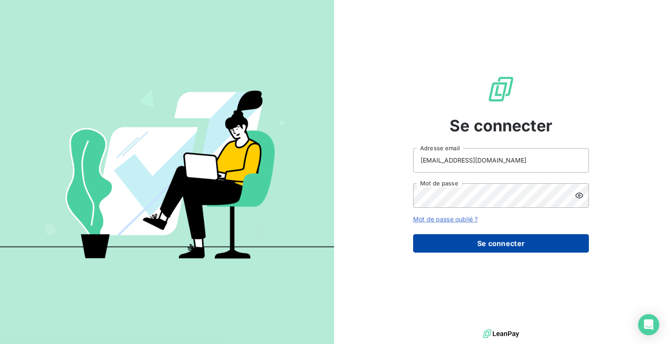
click at [504, 243] on button "Se connecter" at bounding box center [501, 243] width 176 height 18
